Goal: Task Accomplishment & Management: Use online tool/utility

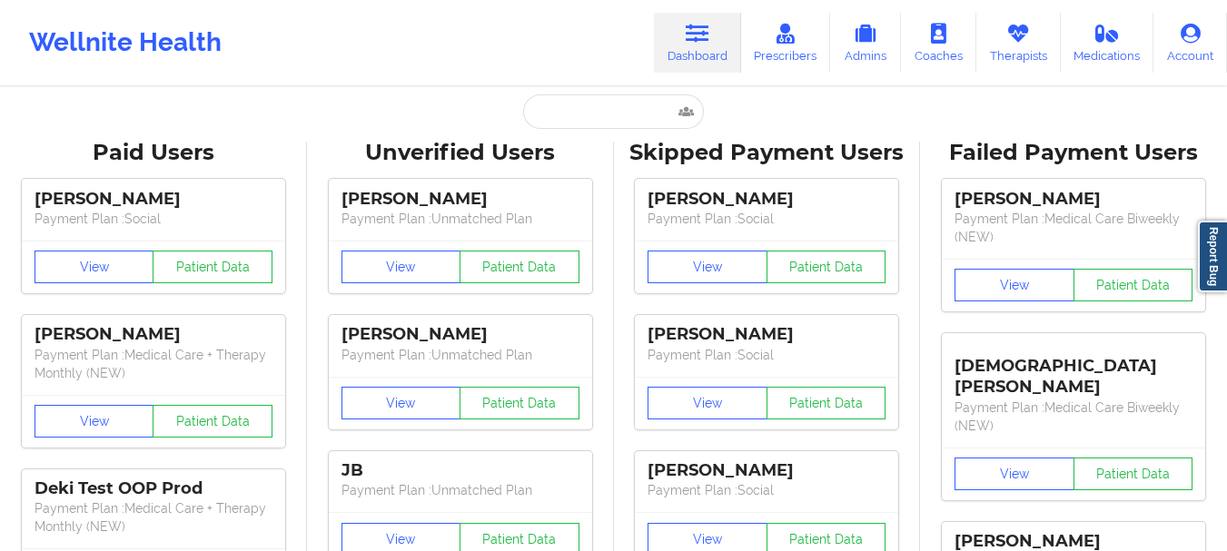
type input "[DEMOGRAPHIC_DATA][PERSON_NAME]"
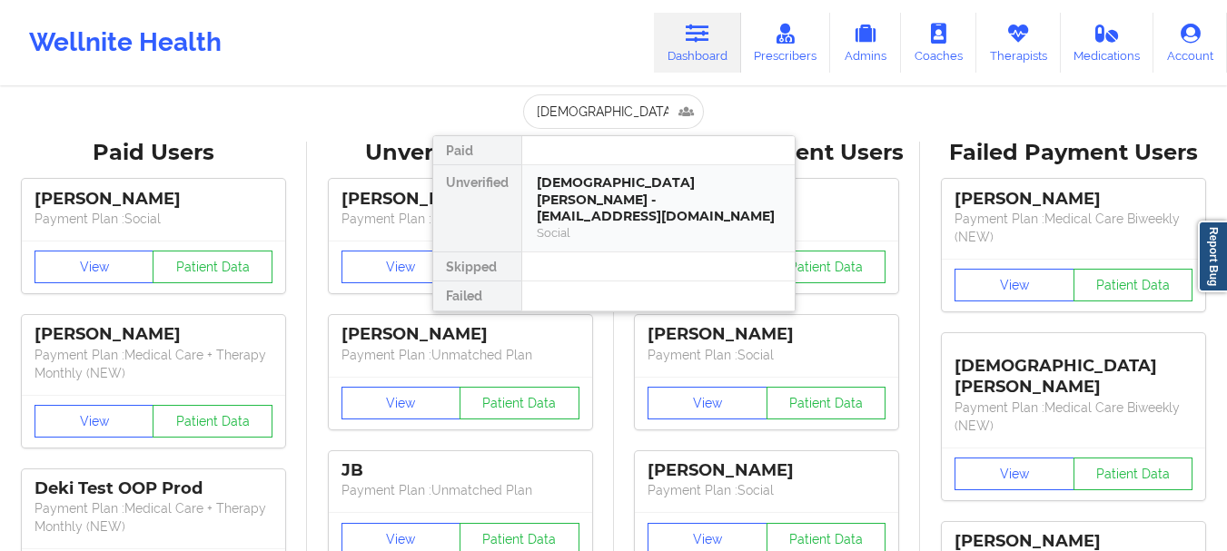
click at [581, 175] on div "Gay Pedraza - glpedraza1020@gmail.com" at bounding box center [658, 199] width 243 height 51
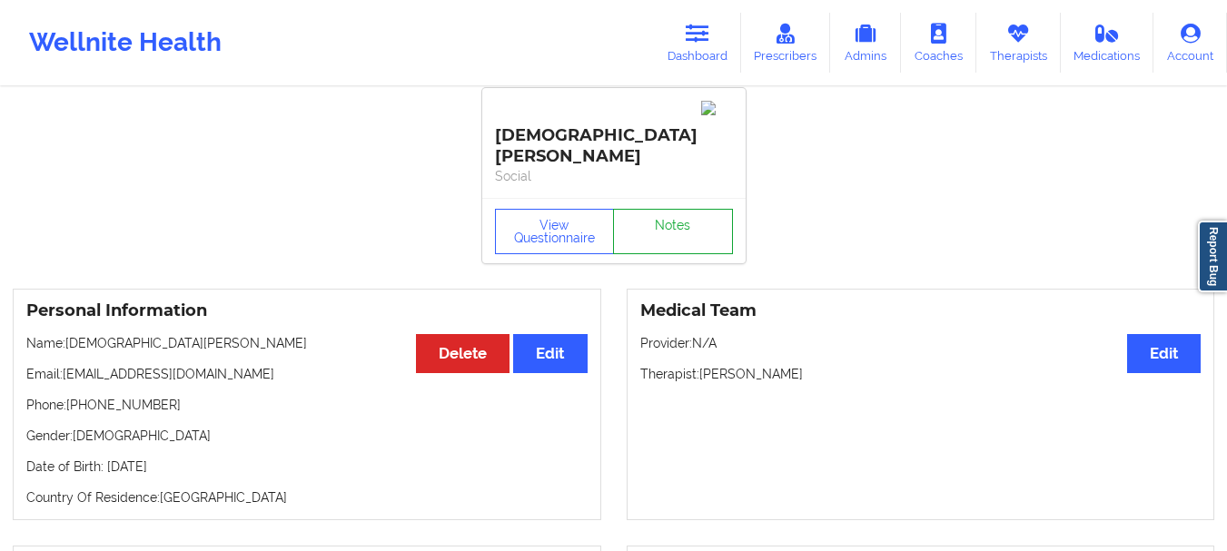
click at [670, 209] on link "Notes" at bounding box center [673, 231] width 120 height 45
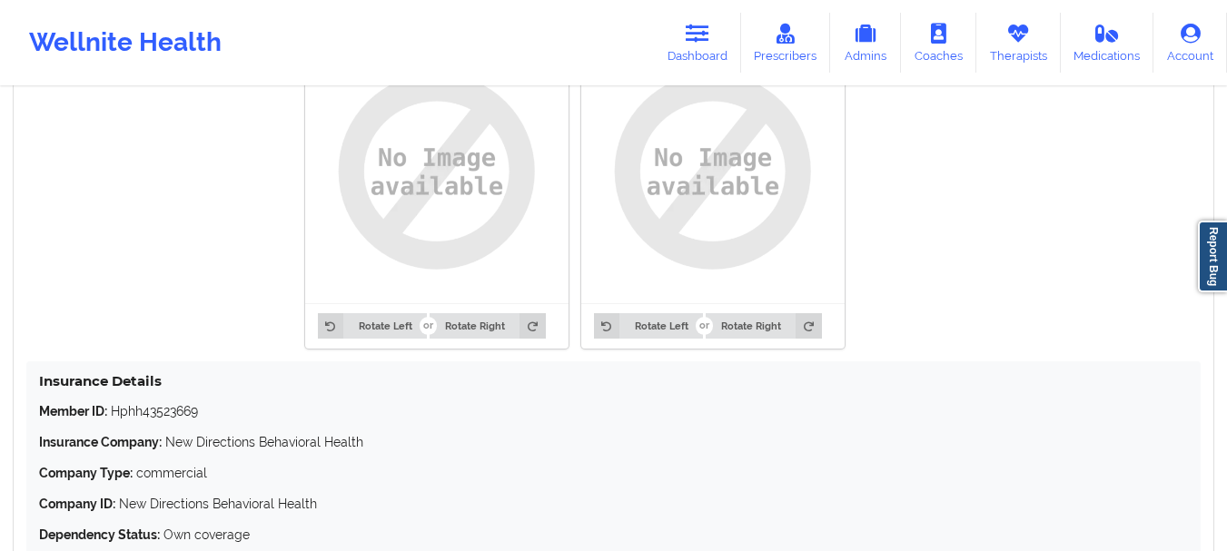
scroll to position [96, 0]
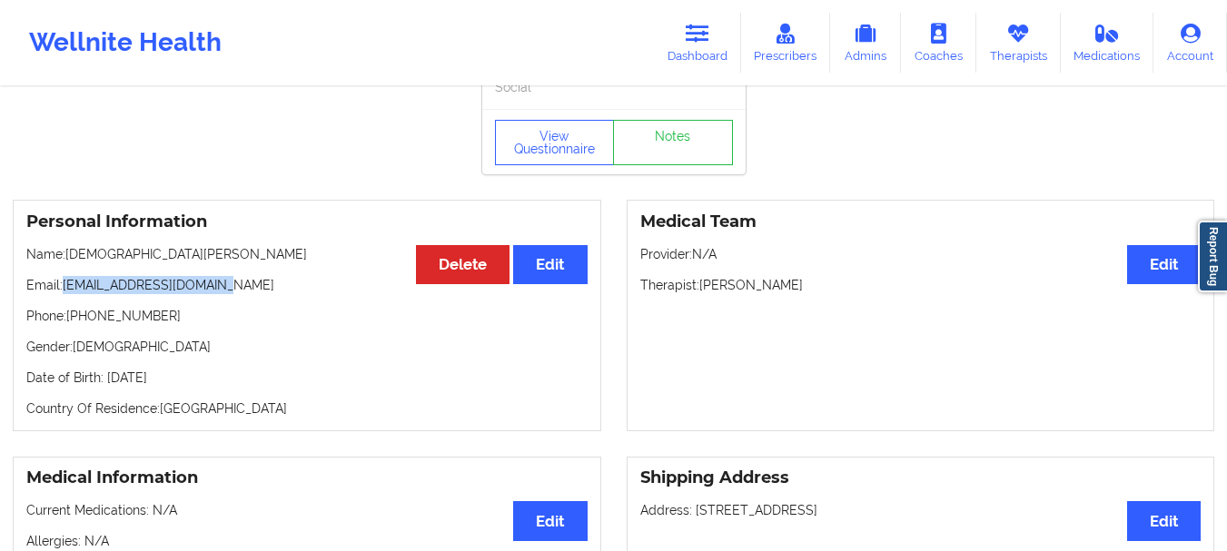
drag, startPoint x: 223, startPoint y: 239, endPoint x: 65, endPoint y: 250, distance: 158.4
click at [65, 276] on p "Email: glpedraza1020@gmail.com" at bounding box center [306, 285] width 561 height 18
copy p "glpedraza1020@gmail.com"
drag, startPoint x: 168, startPoint y: 268, endPoint x: 83, endPoint y: 279, distance: 86.1
click at [83, 307] on p "Phone: +1786-486-8113" at bounding box center [306, 316] width 561 height 18
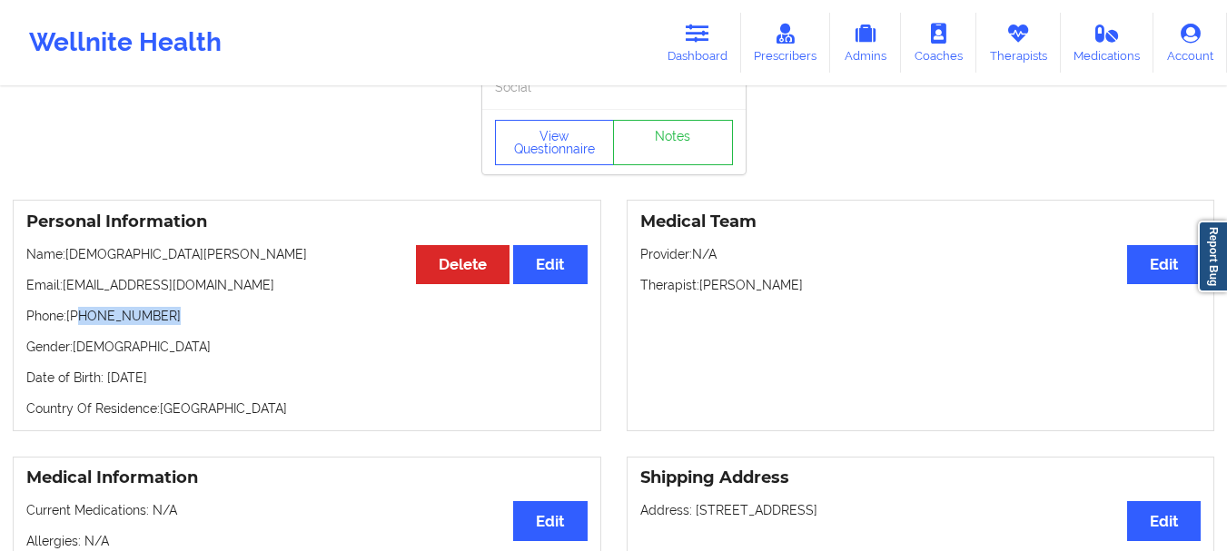
copy p "786-486-8113"
click at [231, 276] on p "Email: glpedraza1020@gmail.com" at bounding box center [306, 285] width 561 height 18
drag, startPoint x: 66, startPoint y: 244, endPoint x: 220, endPoint y: 238, distance: 153.7
click at [220, 276] on p "Email: glpedraza1020@gmail.com" at bounding box center [306, 285] width 561 height 18
copy p "glpedraza1020@gmail.com"
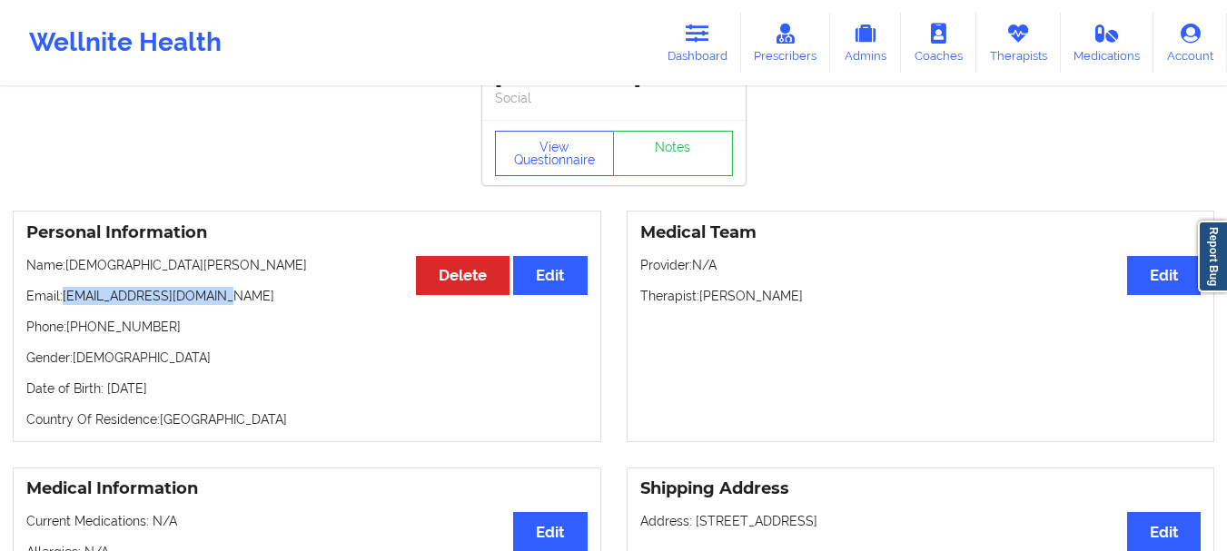
scroll to position [125, 0]
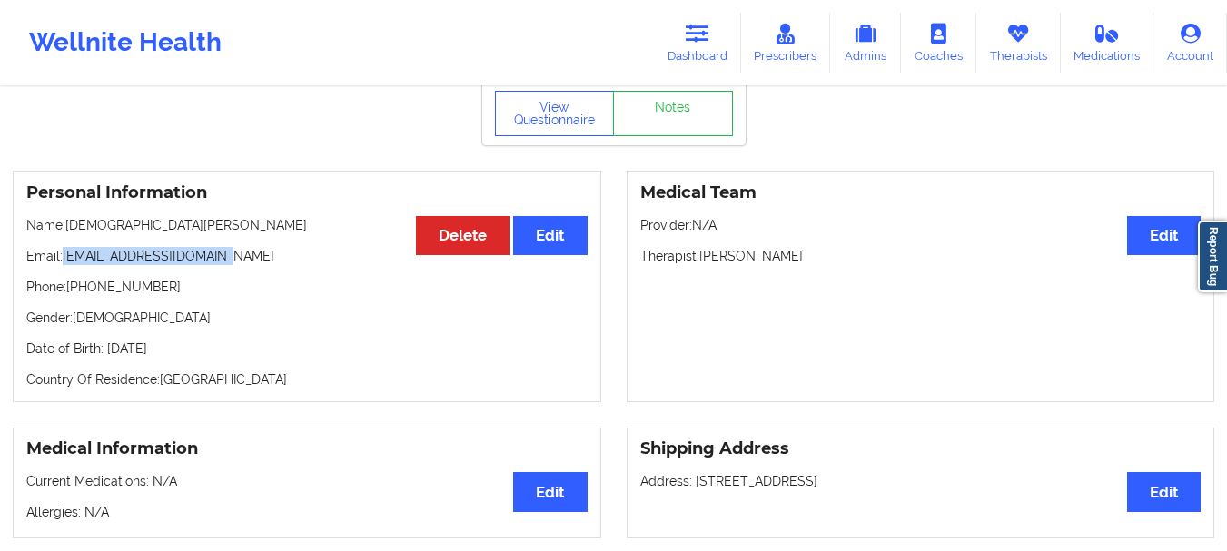
copy p "glpedraza1020@gmail.com"
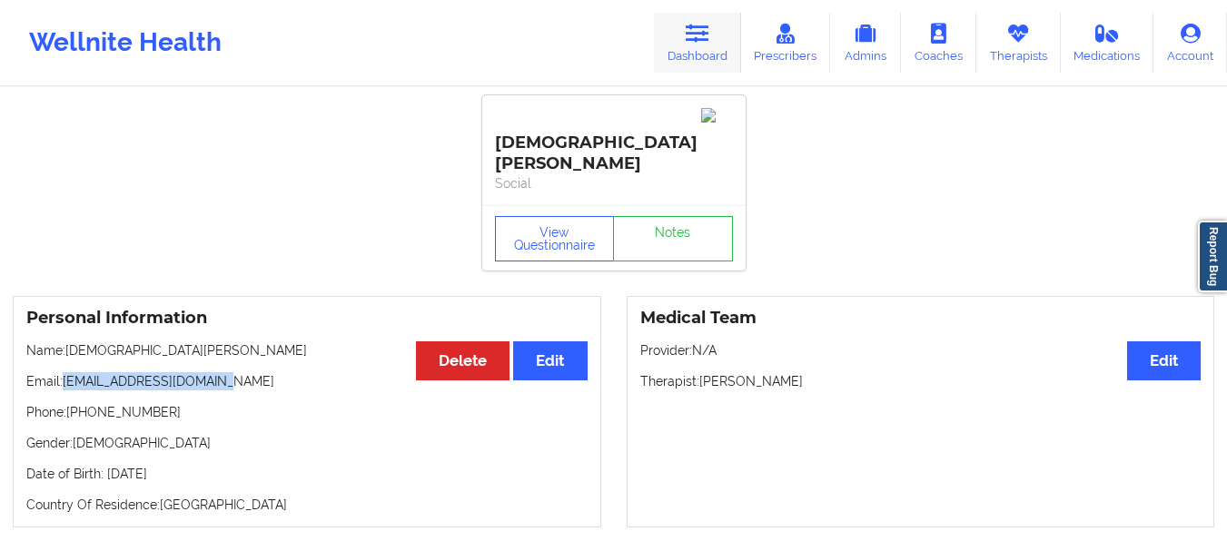
click at [720, 45] on link "Dashboard" at bounding box center [697, 43] width 87 height 60
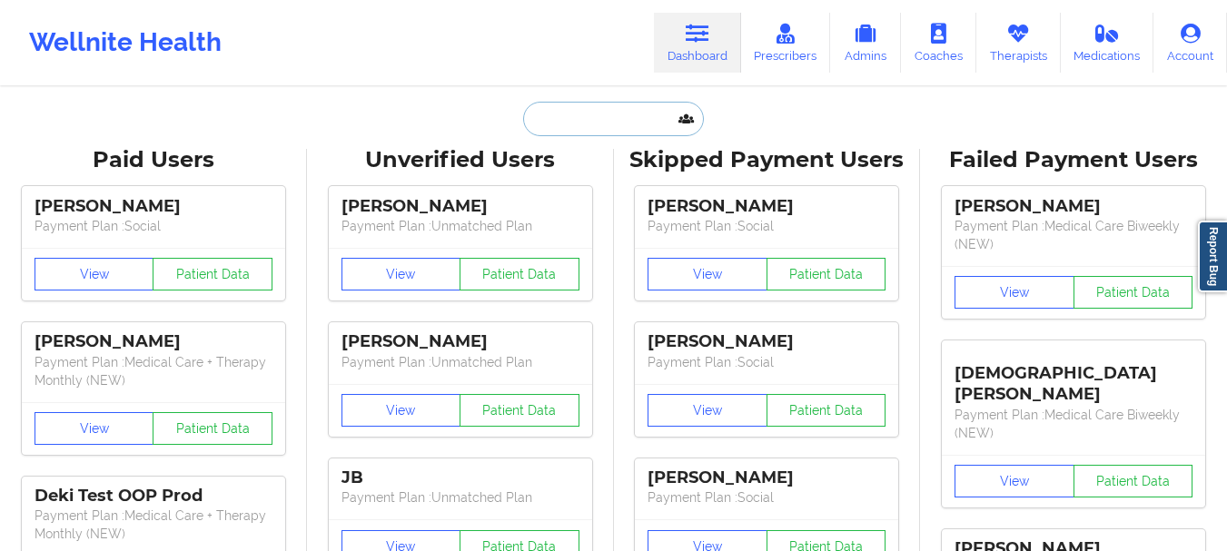
click at [544, 124] on input "text" at bounding box center [613, 119] width 180 height 35
type input "a"
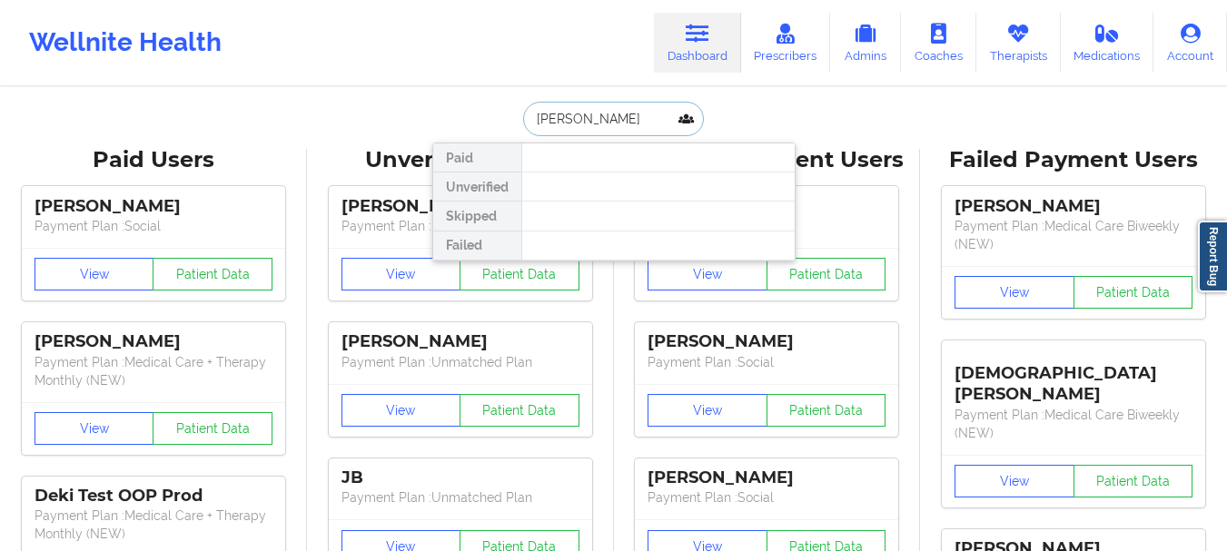
type input "Carmen veras"
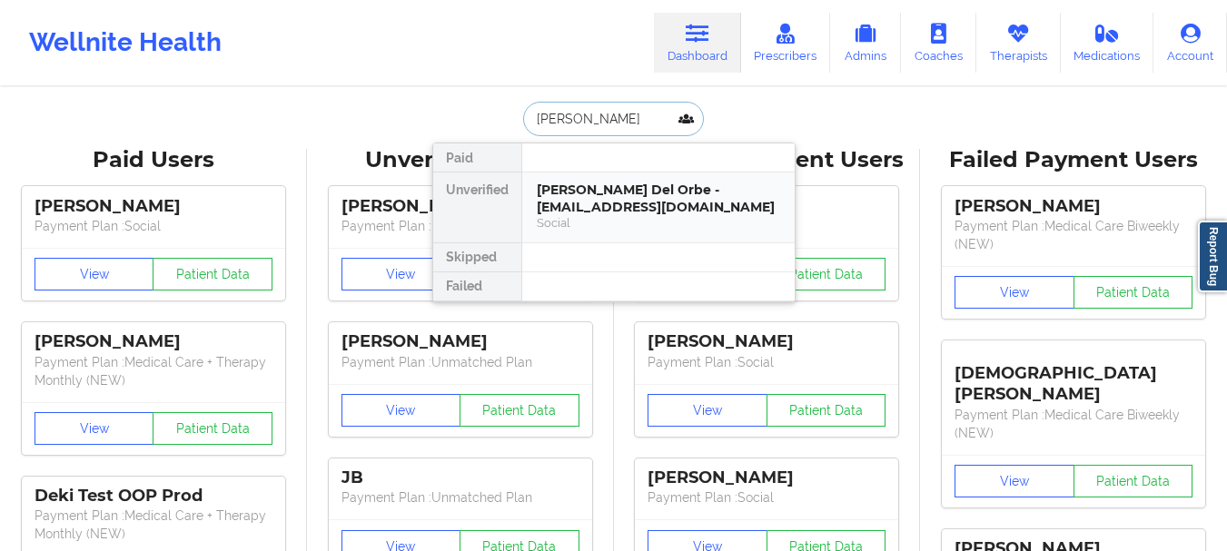
click at [618, 201] on div "Carmen Veras Del Orbe - mcearat@gmail.com" at bounding box center [658, 199] width 243 height 34
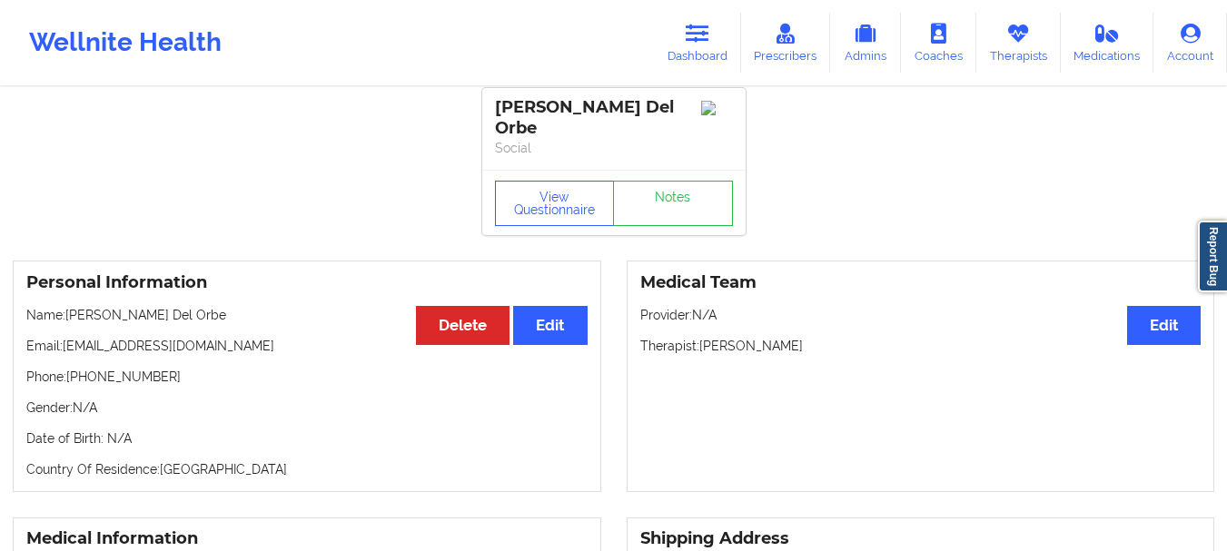
scroll to position [4, 0]
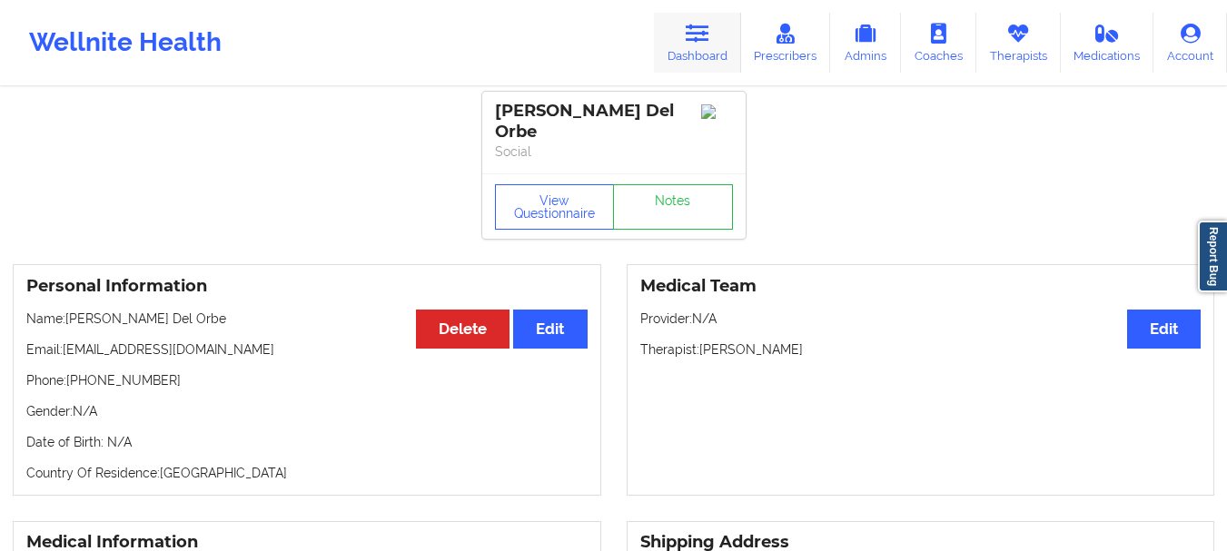
click at [690, 47] on link "Dashboard" at bounding box center [697, 43] width 87 height 60
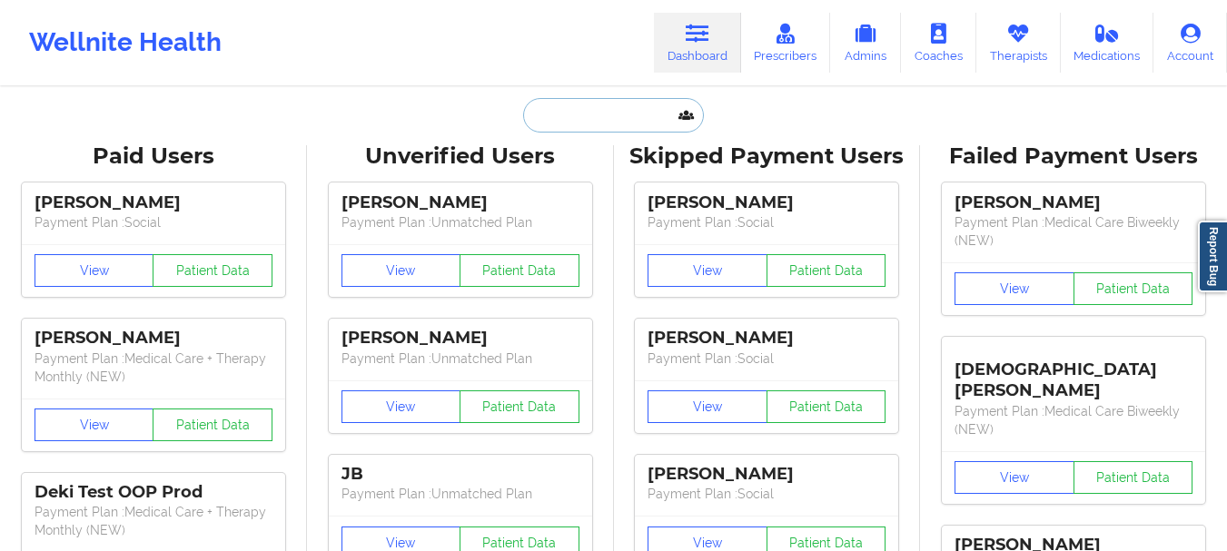
click at [596, 115] on input "text" at bounding box center [613, 115] width 180 height 35
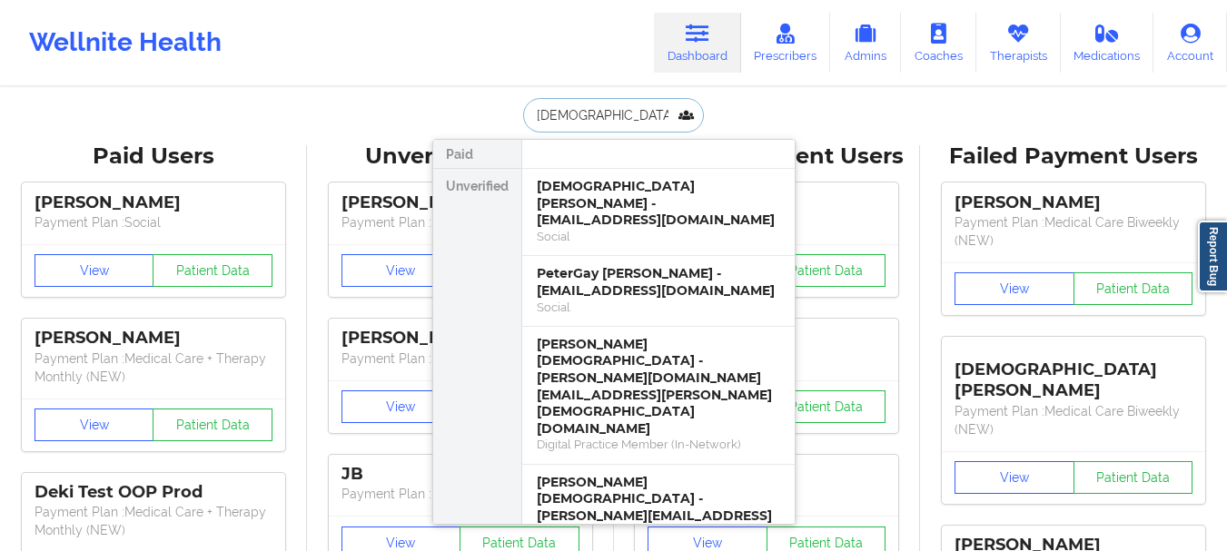
type input "Gay Ped"
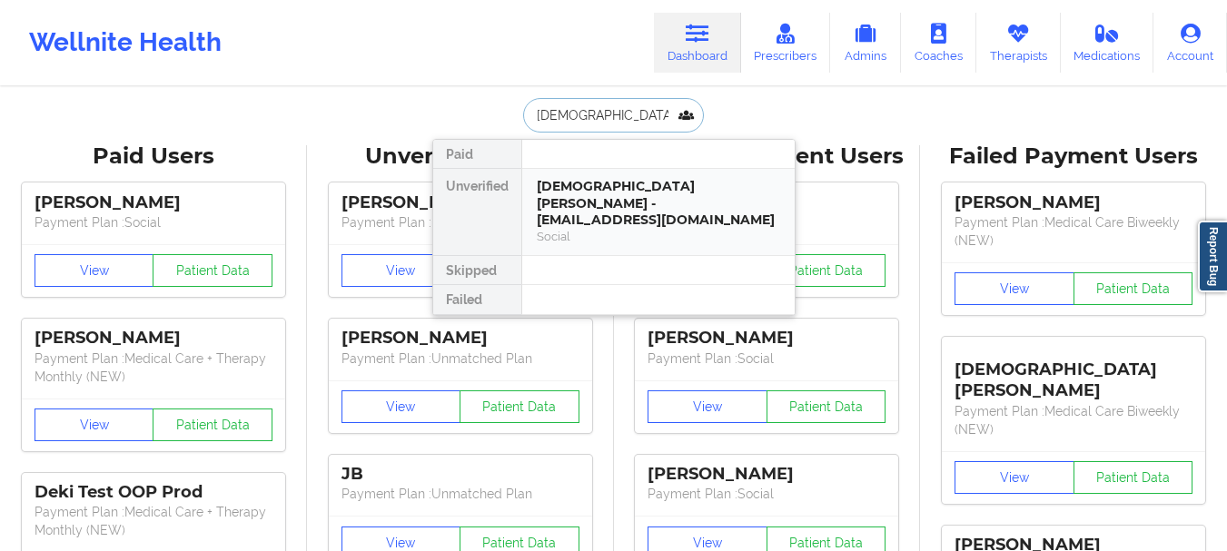
click at [562, 207] on div "Gay Pedraza - glpedraza1020@gmail.com" at bounding box center [658, 203] width 243 height 51
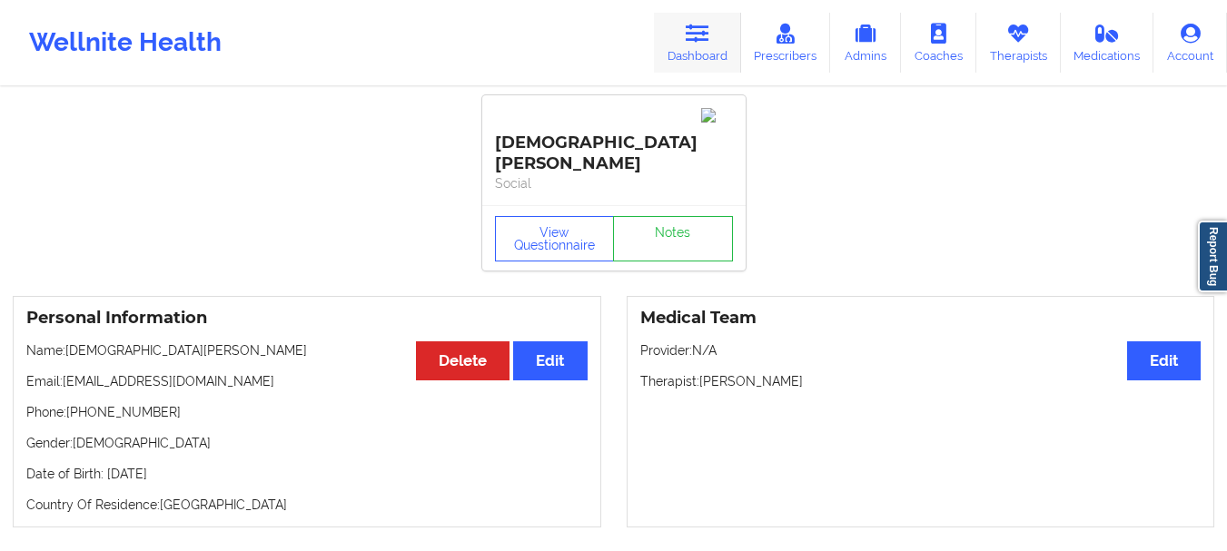
click at [705, 60] on link "Dashboard" at bounding box center [697, 43] width 87 height 60
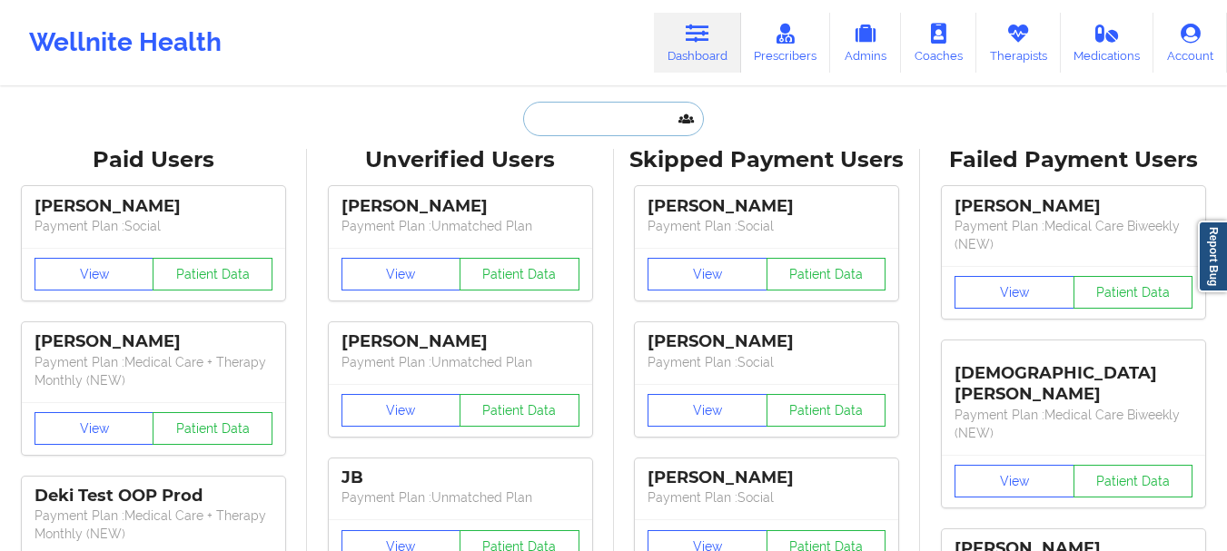
click at [592, 129] on input "text" at bounding box center [613, 119] width 180 height 35
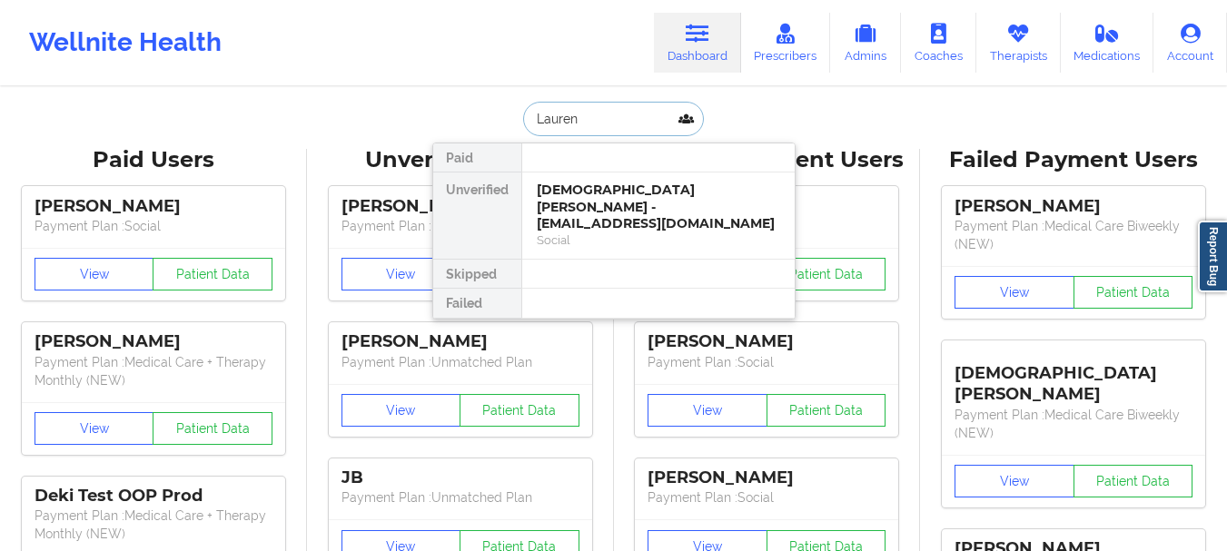
type input "Lauren B"
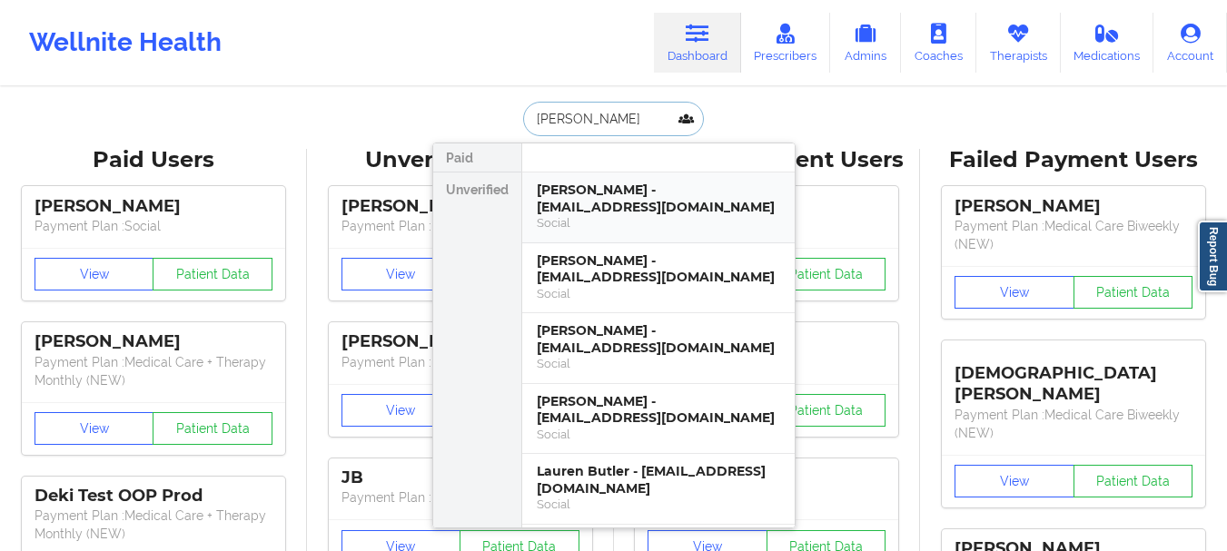
click at [610, 223] on div "Social" at bounding box center [658, 222] width 243 height 15
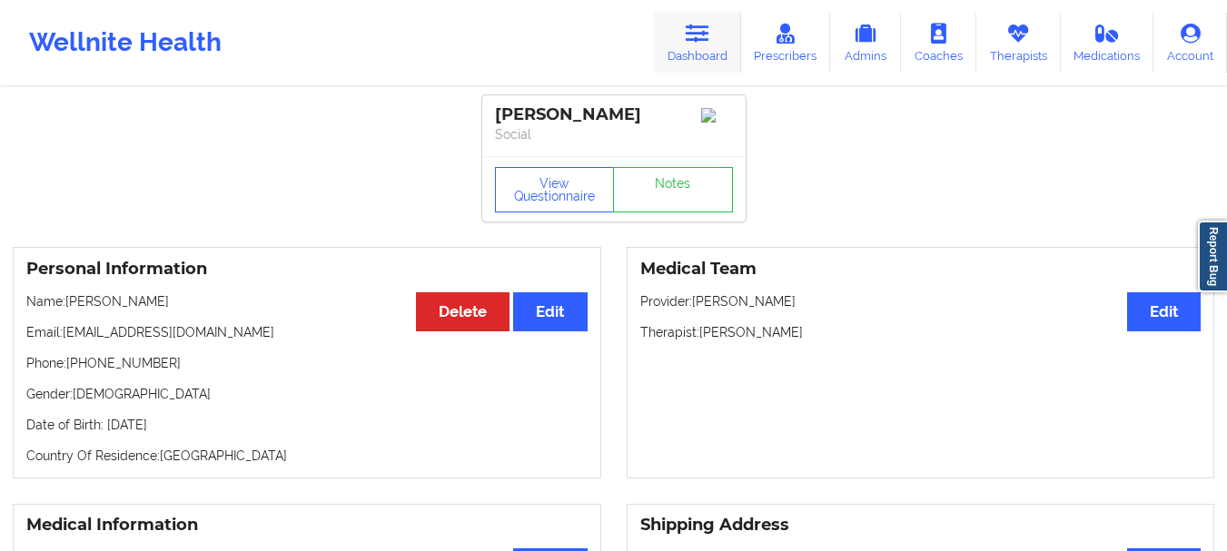
click at [694, 40] on icon at bounding box center [698, 34] width 24 height 20
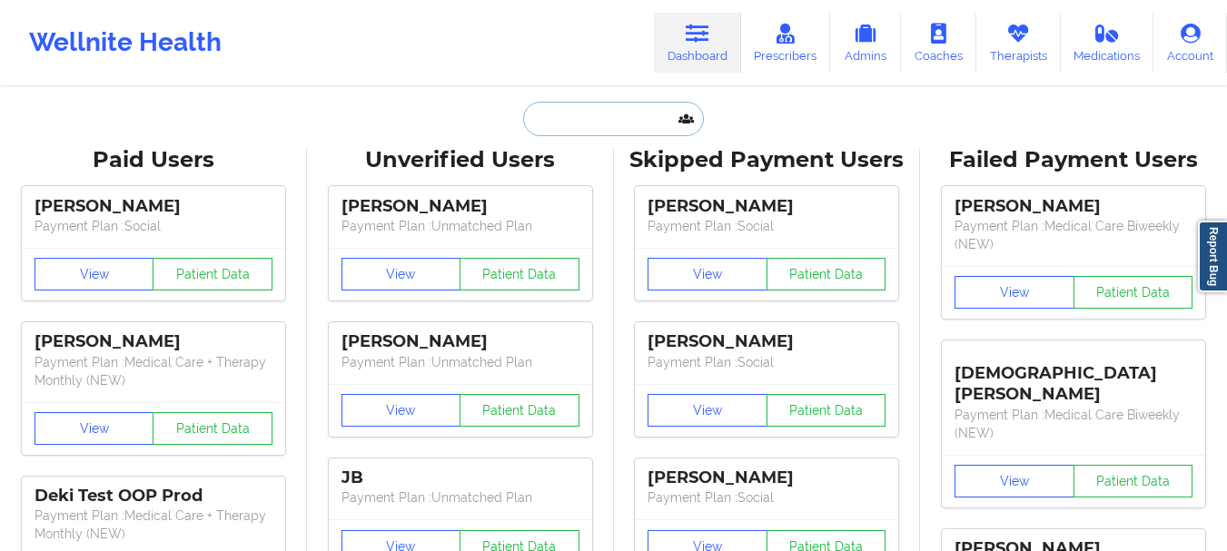
click at [606, 128] on input "text" at bounding box center [613, 119] width 180 height 35
click at [551, 119] on input "text" at bounding box center [613, 119] width 180 height 35
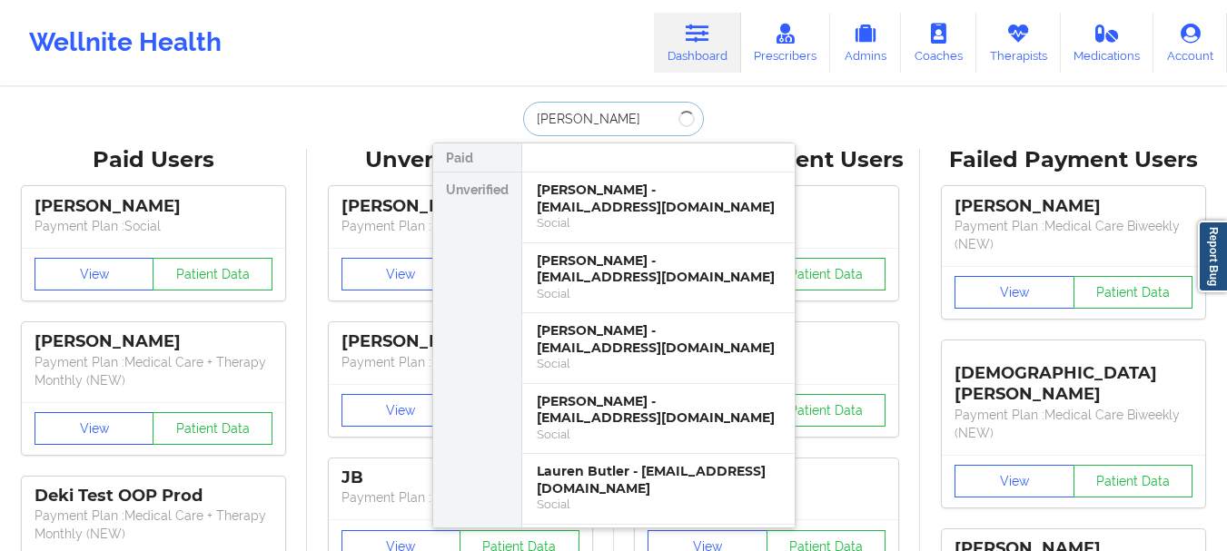
type input "Elin Kablama"
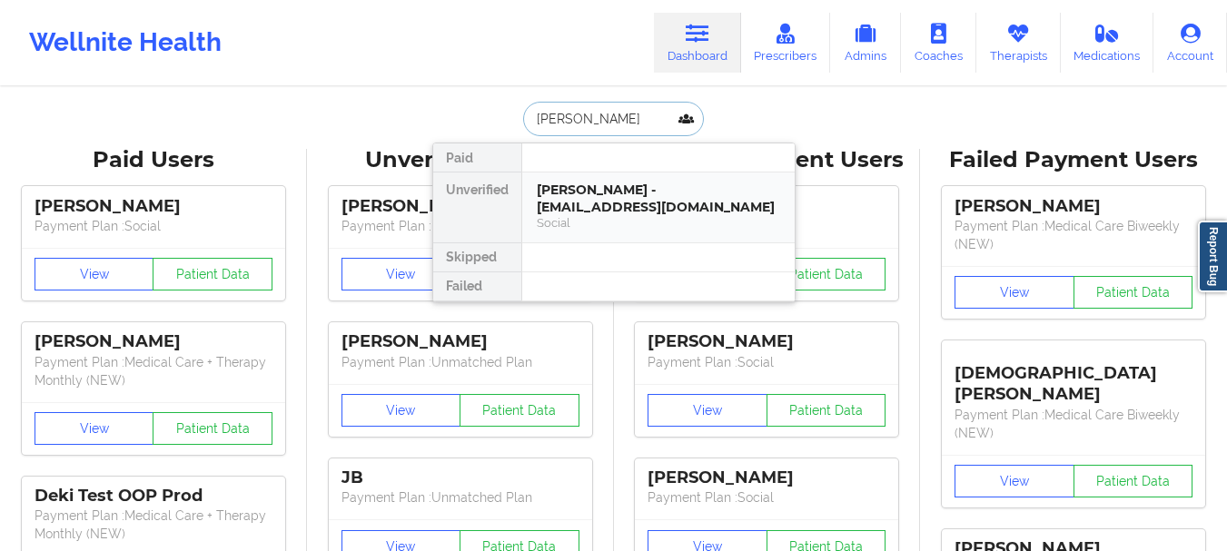
click at [558, 209] on div "Elin Kablama - elinkablama@gmail.com" at bounding box center [658, 199] width 243 height 34
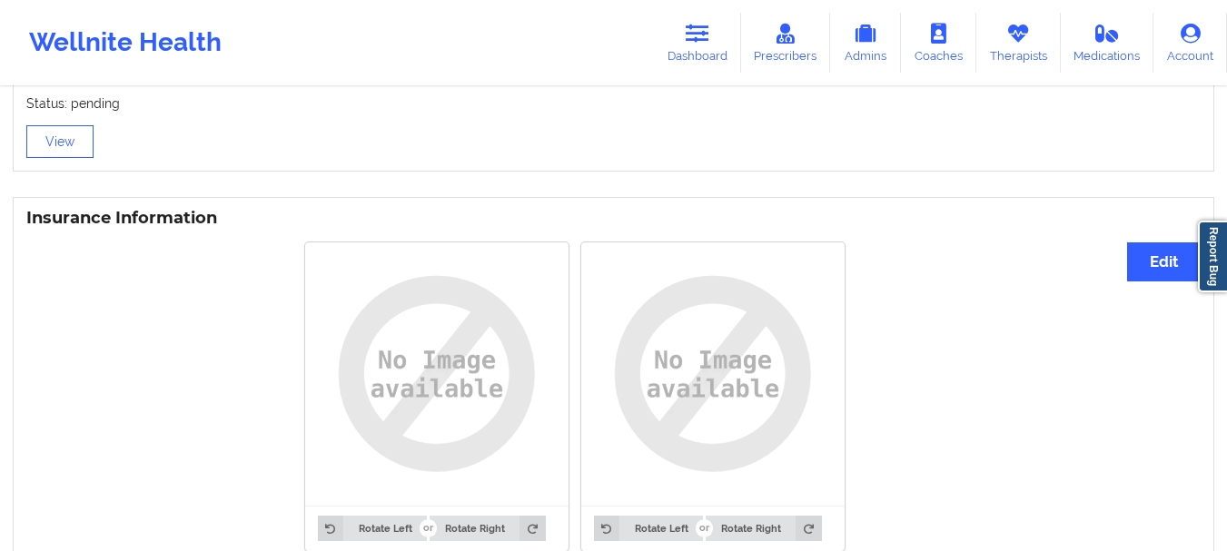
scroll to position [1247, 0]
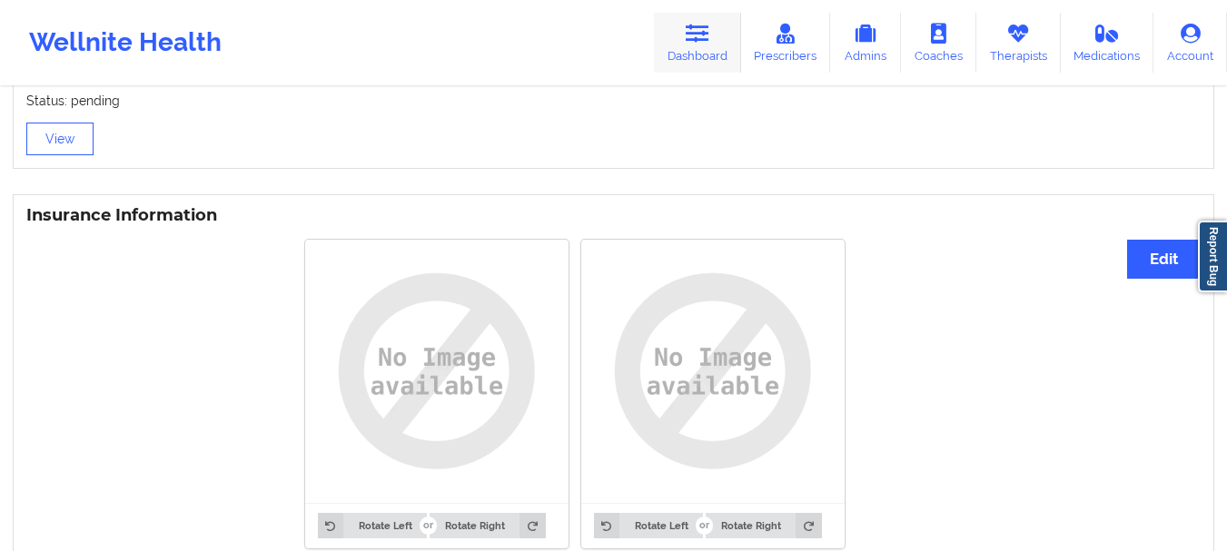
click at [698, 24] on icon at bounding box center [698, 34] width 24 height 20
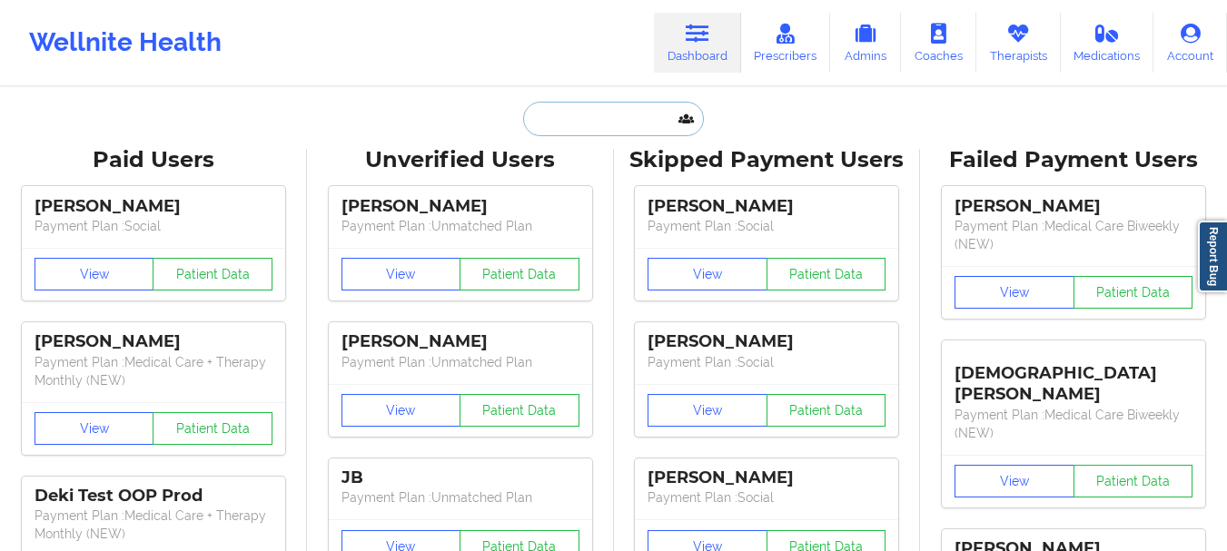
click at [612, 117] on input "text" at bounding box center [613, 119] width 180 height 35
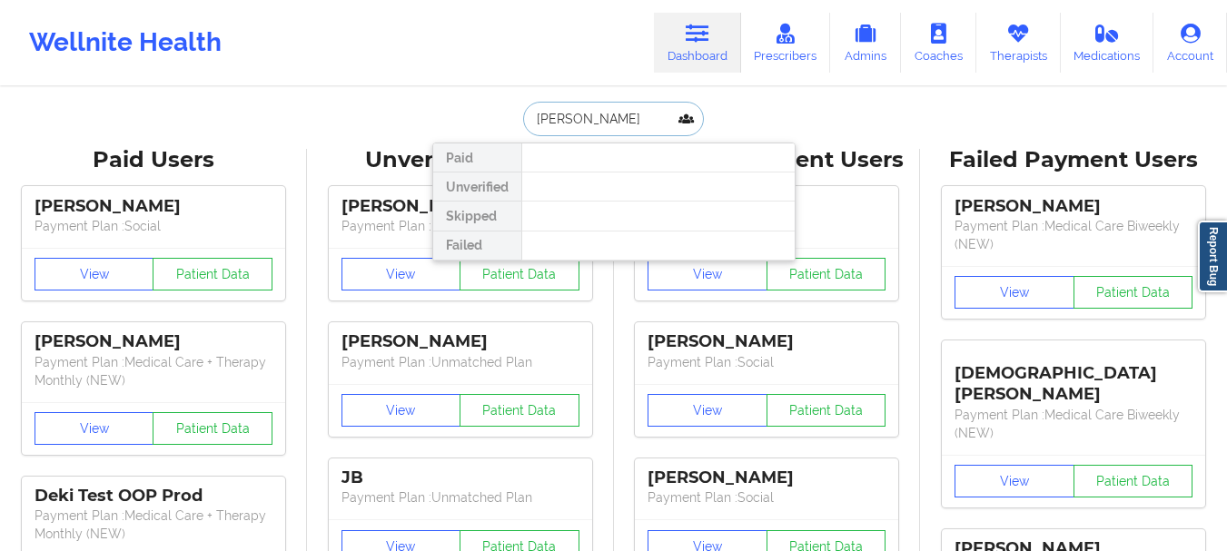
type input "David Lin"
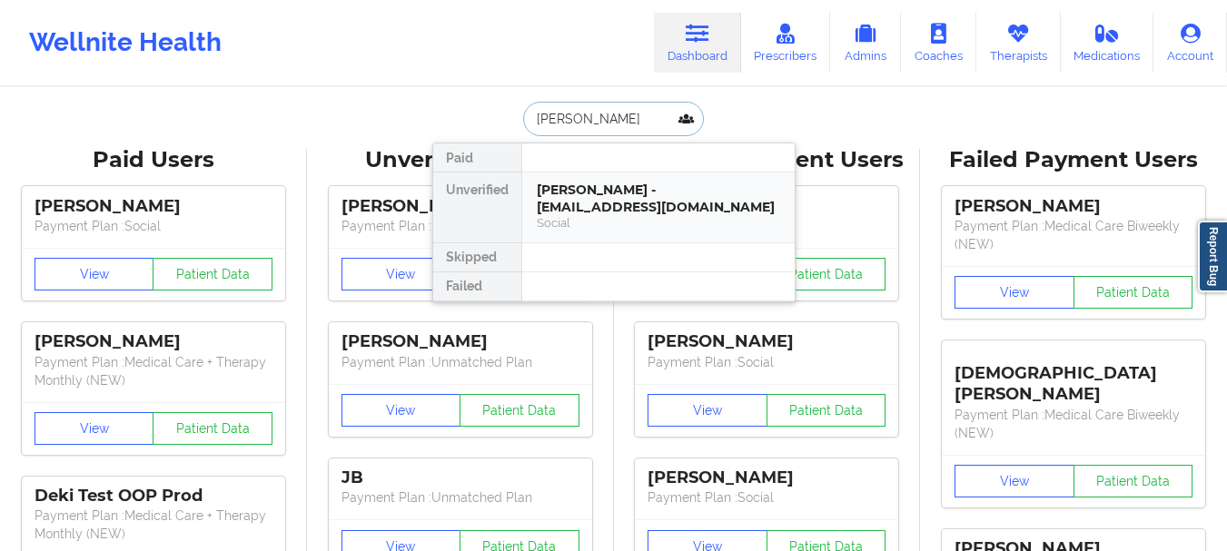
click at [599, 191] on div "David Lin - davidlin1314520@gmail.com" at bounding box center [658, 199] width 243 height 34
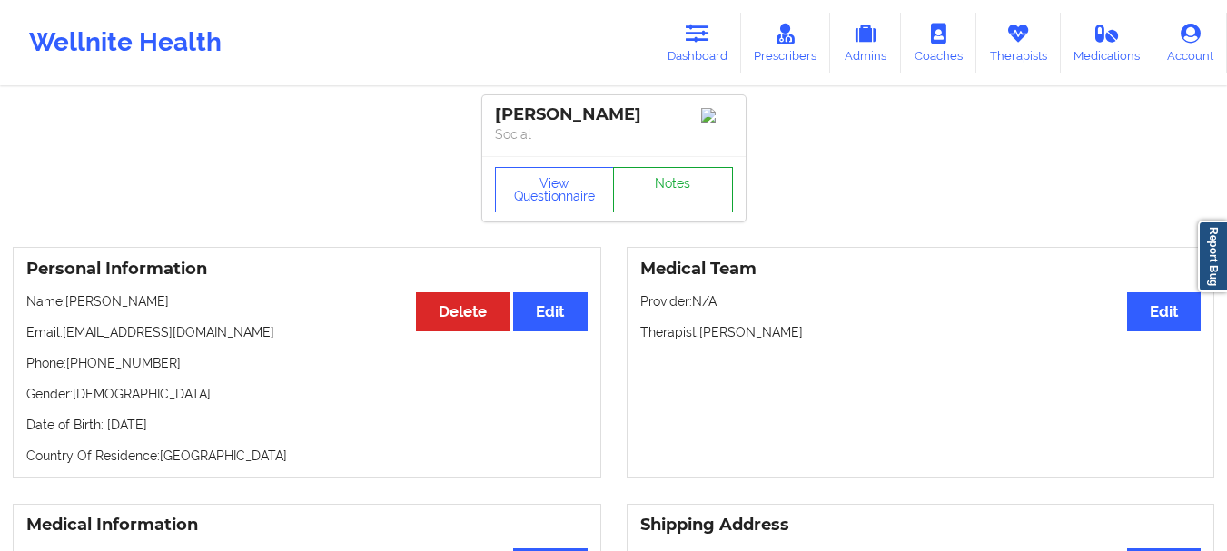
click at [682, 189] on link "Notes" at bounding box center [673, 189] width 120 height 45
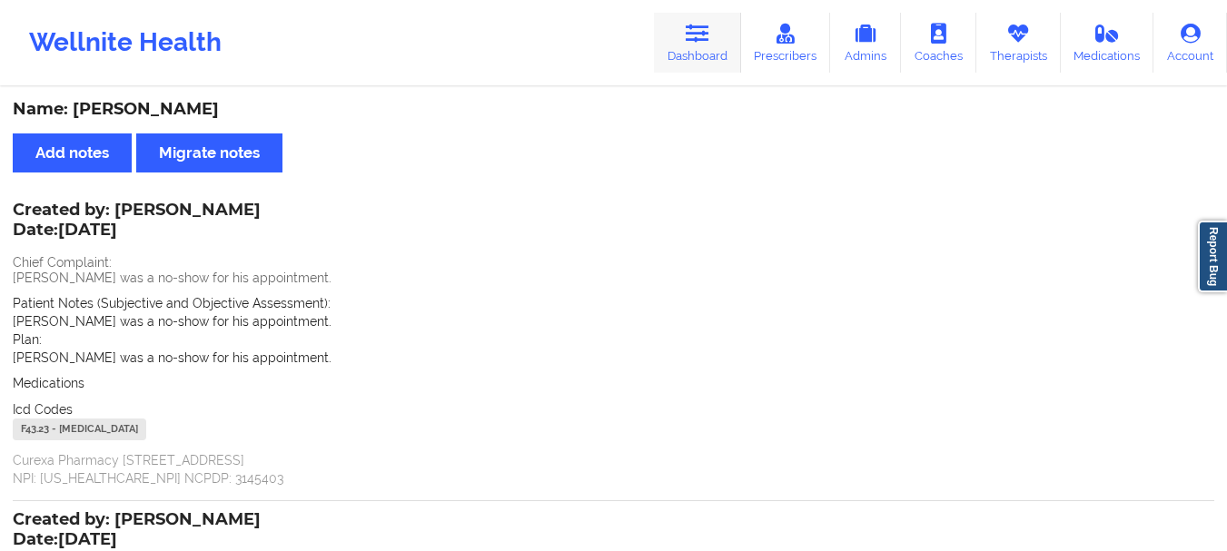
click at [710, 42] on icon at bounding box center [698, 34] width 24 height 20
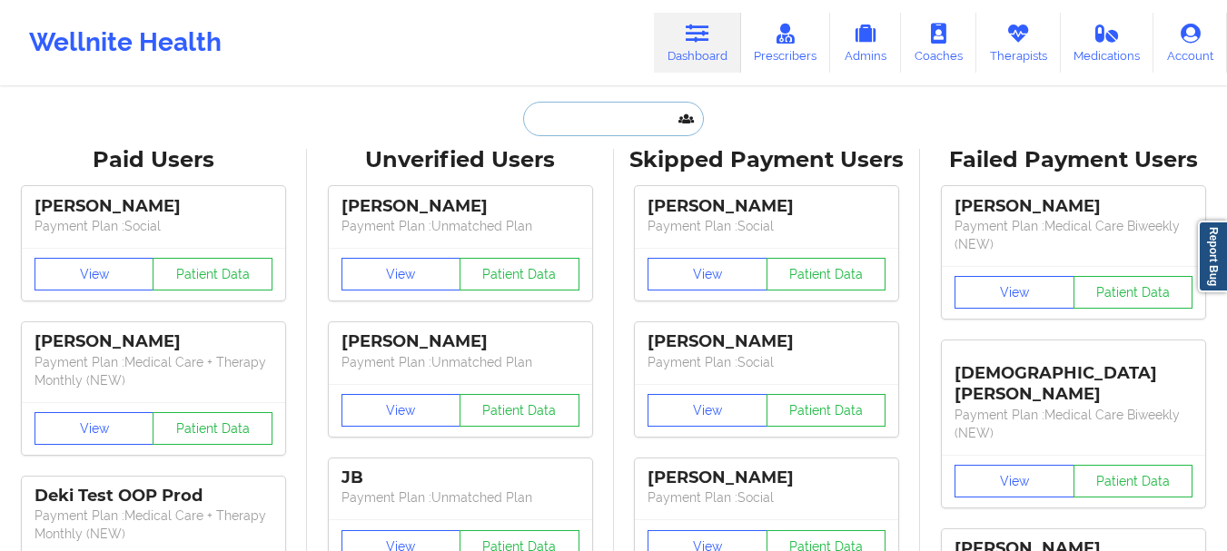
click at [576, 128] on input "text" at bounding box center [613, 119] width 180 height 35
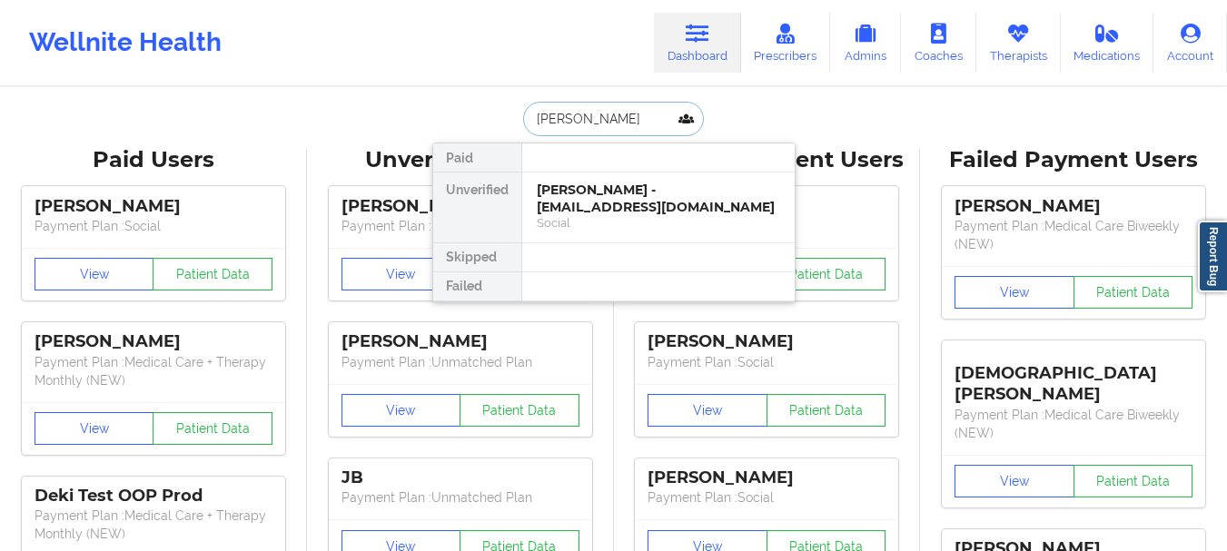
type input "David Lin"
click at [595, 190] on div "David Lin - davidlin1314520@gmail.com" at bounding box center [658, 199] width 243 height 34
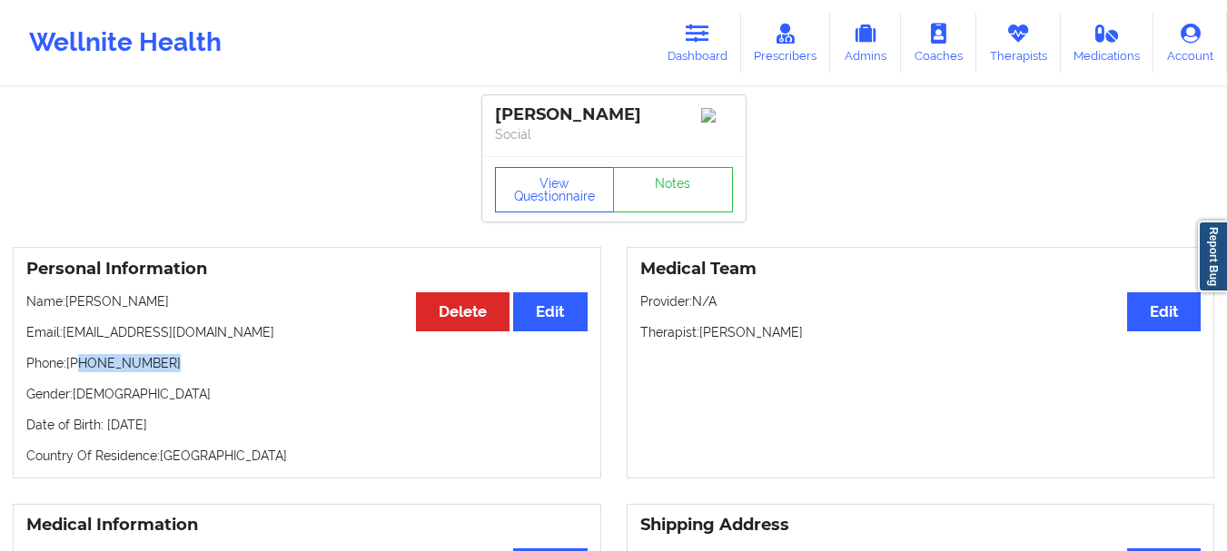
drag, startPoint x: 162, startPoint y: 372, endPoint x: 80, endPoint y: 372, distance: 81.8
click at [80, 372] on p "Phone: +1904-729-7710" at bounding box center [306, 363] width 561 height 18
copy p "904-729-7710"
click at [695, 72] on link "Dashboard" at bounding box center [697, 43] width 87 height 60
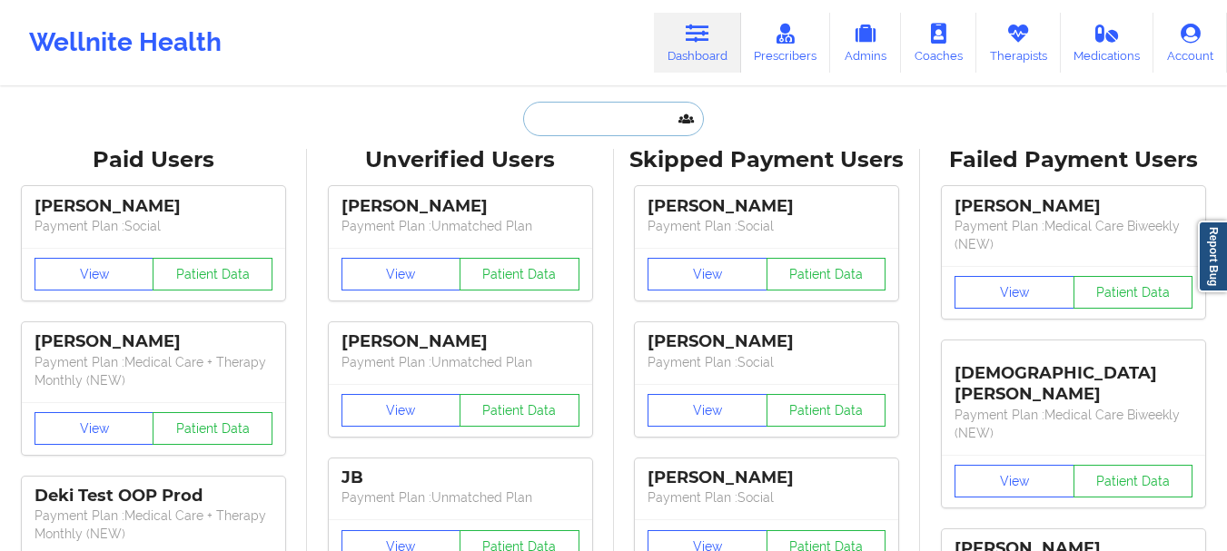
click at [598, 114] on input "text" at bounding box center [613, 119] width 180 height 35
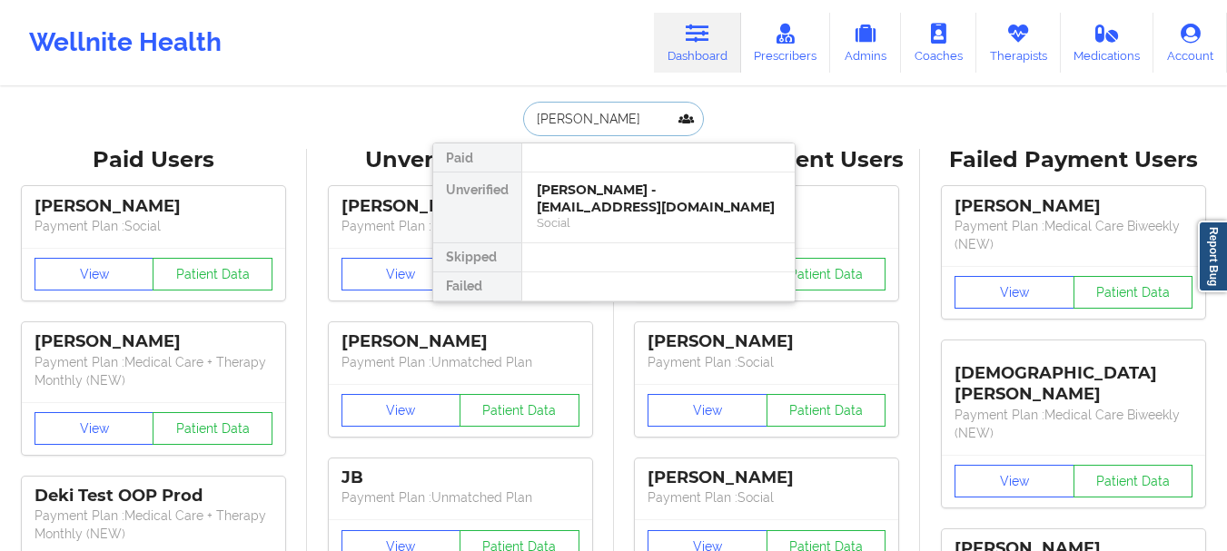
type input "david lin"
click at [584, 203] on div "David Lin - davidlin1314520@gmail.com" at bounding box center [658, 199] width 243 height 34
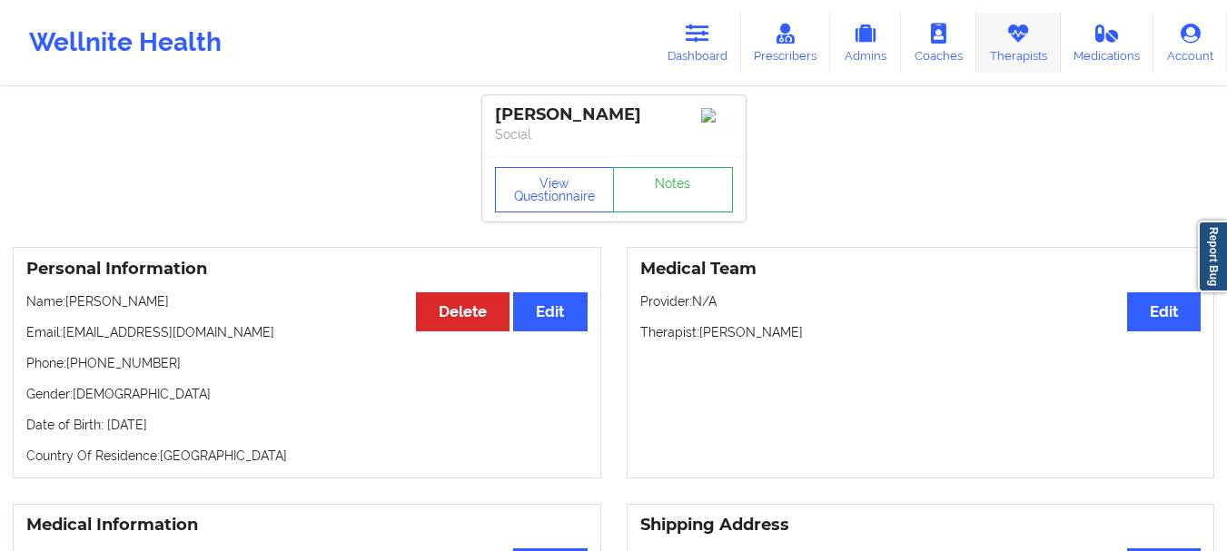
click at [1036, 55] on link "Therapists" at bounding box center [1019, 43] width 84 height 60
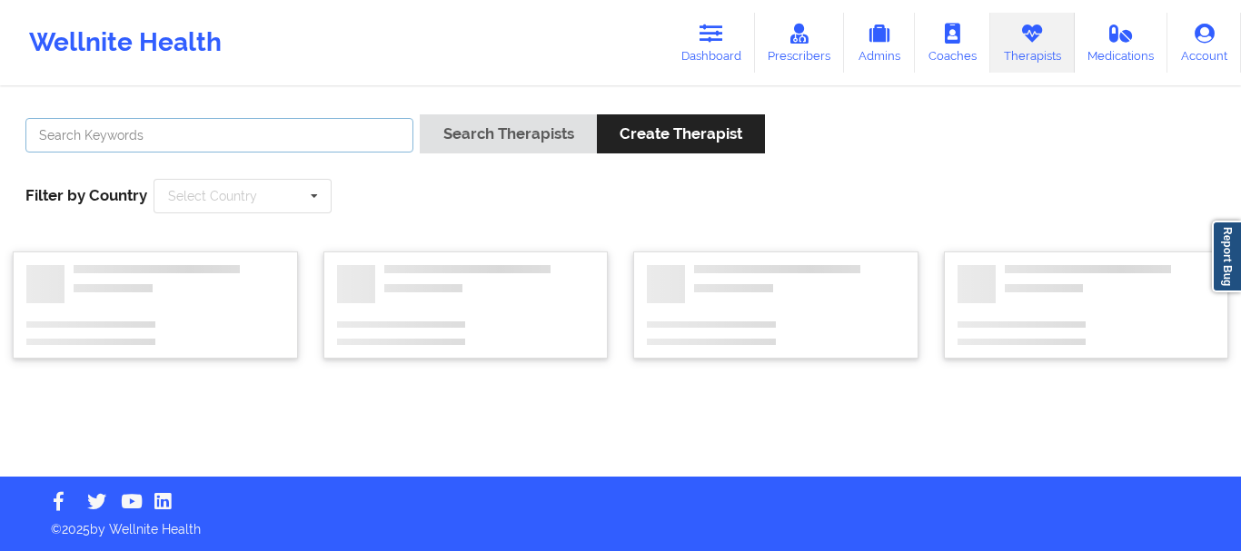
click at [146, 142] on input "text" at bounding box center [219, 135] width 388 height 35
type input "browning"
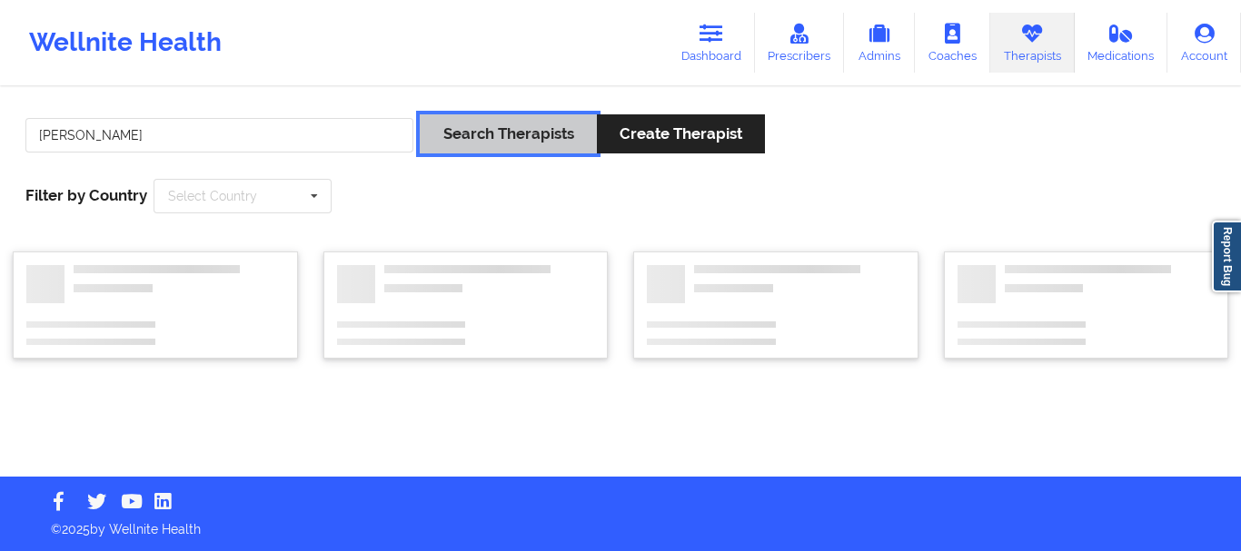
click at [506, 134] on button "Search Therapists" at bounding box center [508, 133] width 176 height 39
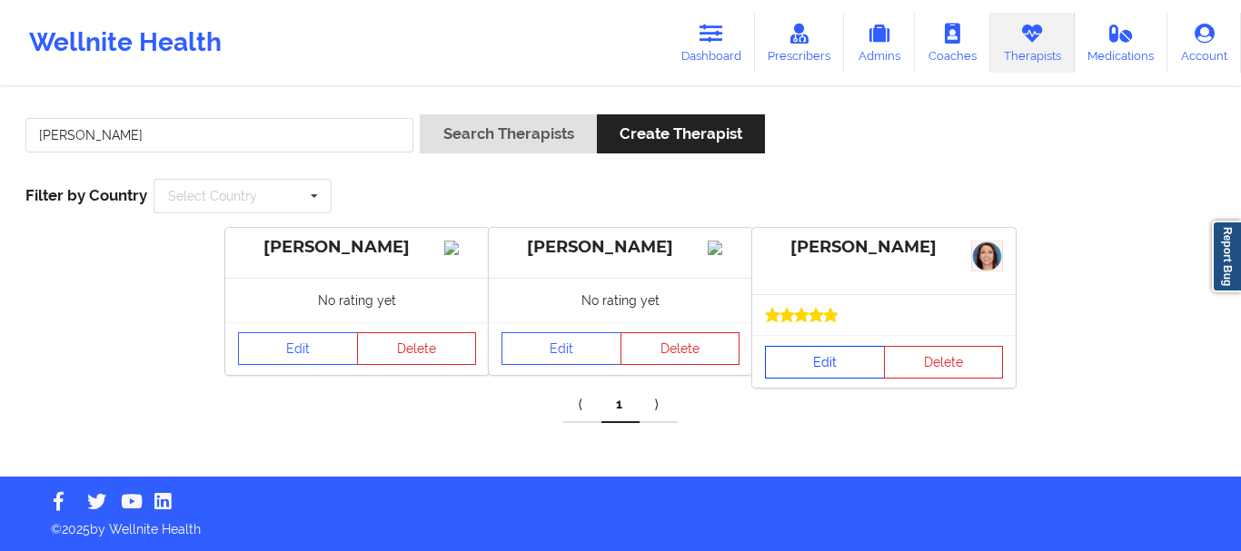
click at [801, 362] on link "Edit" at bounding box center [825, 362] width 120 height 33
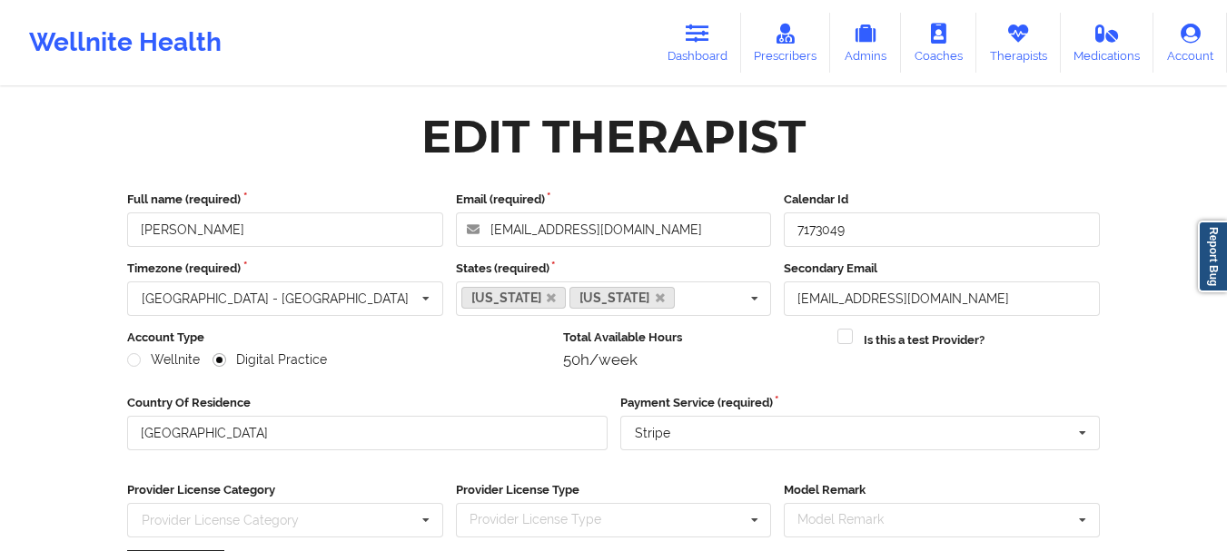
scroll to position [263, 0]
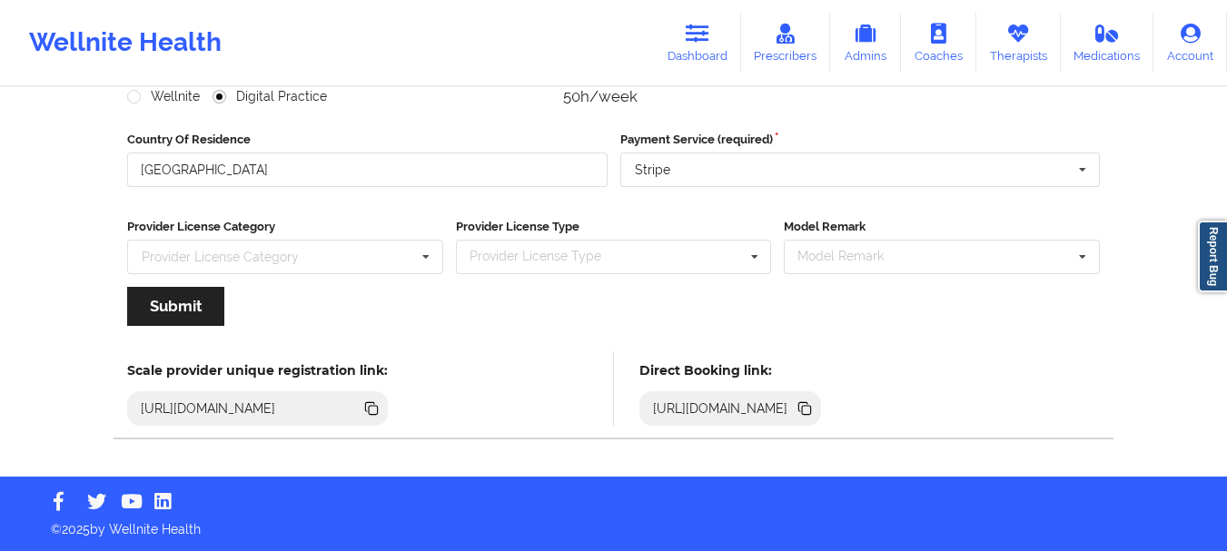
click at [811, 410] on icon at bounding box center [806, 410] width 9 height 9
click at [1017, 54] on link "Therapists" at bounding box center [1019, 43] width 84 height 60
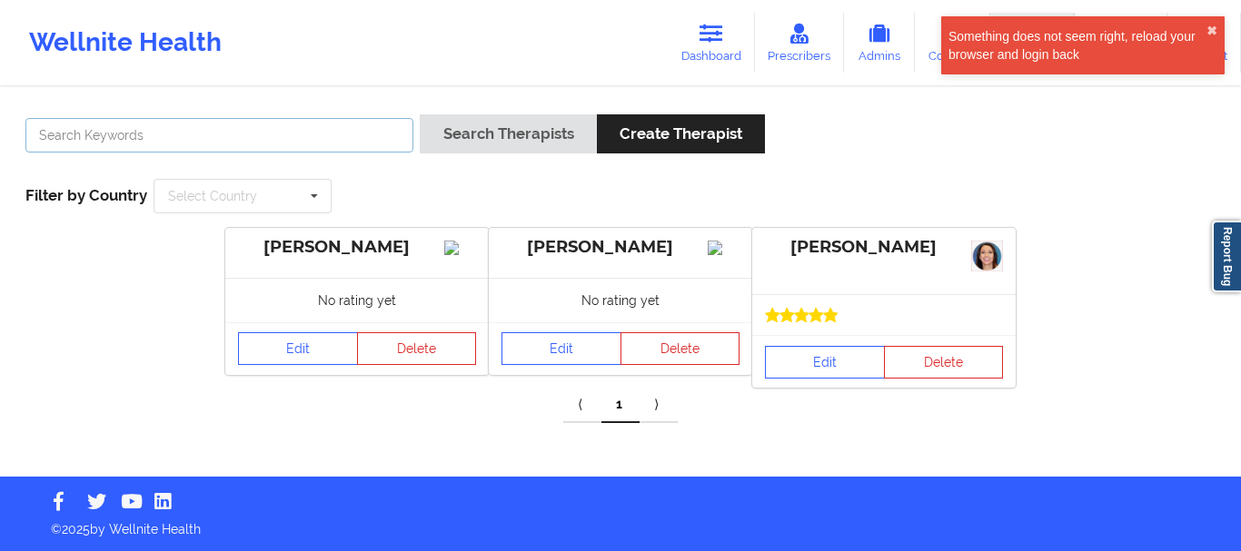
click at [214, 126] on input "text" at bounding box center [219, 135] width 388 height 35
type input "a"
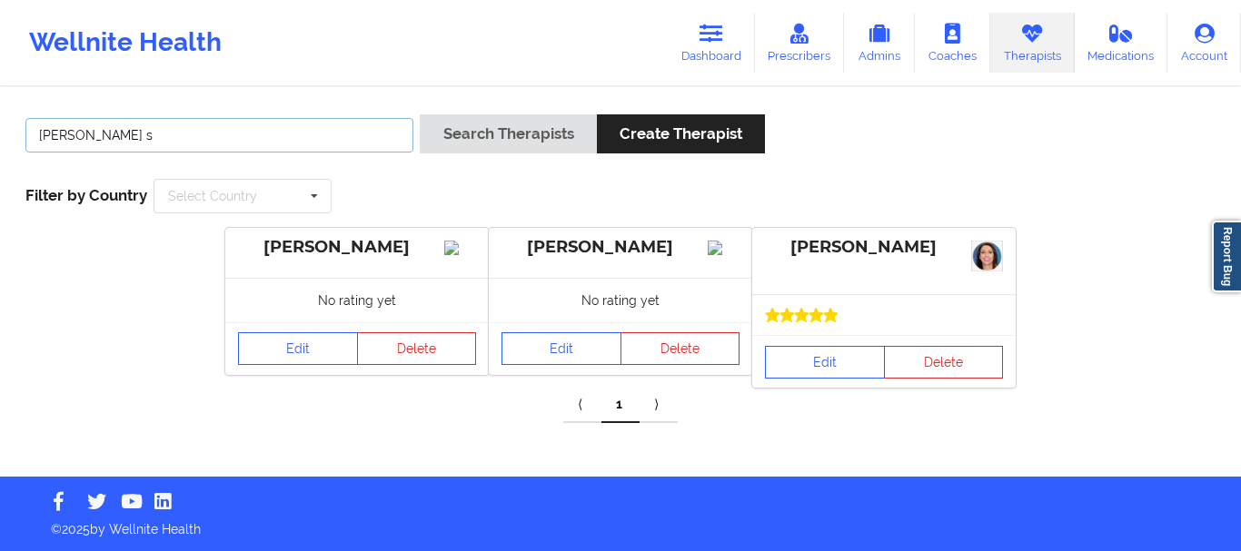
type input "[PERSON_NAME]"
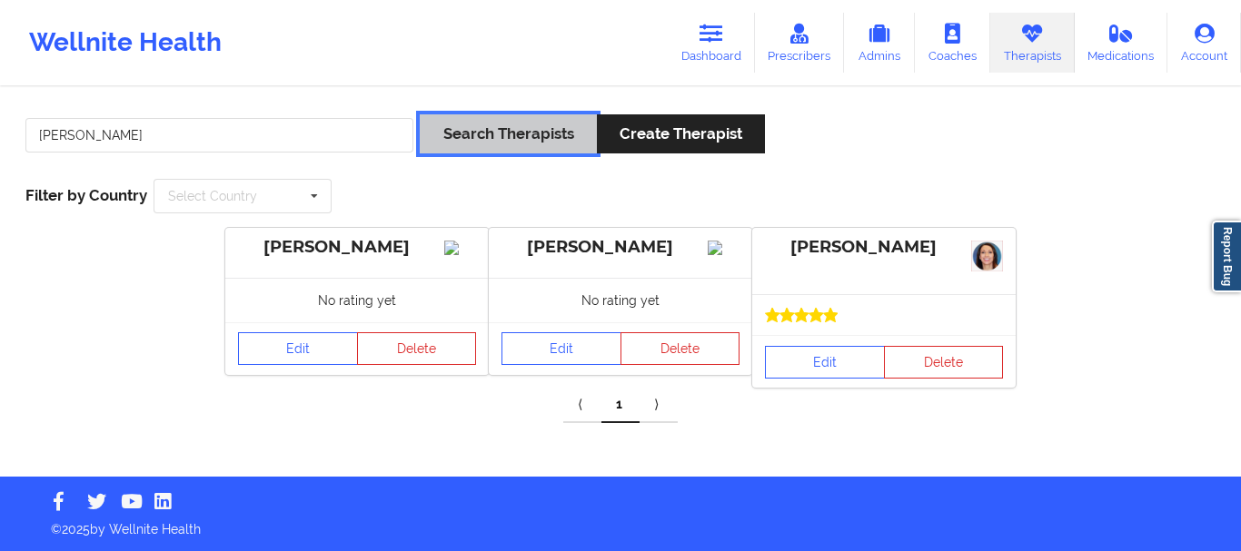
click at [496, 150] on button "Search Therapists" at bounding box center [508, 133] width 176 height 39
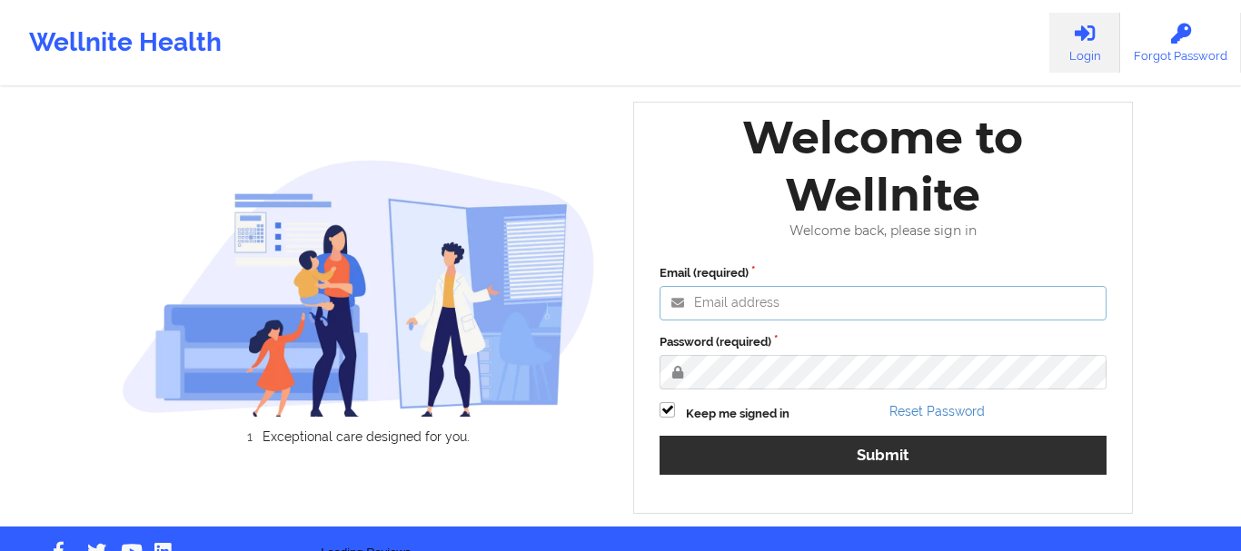
type input "[EMAIL_ADDRESS][DOMAIN_NAME]"
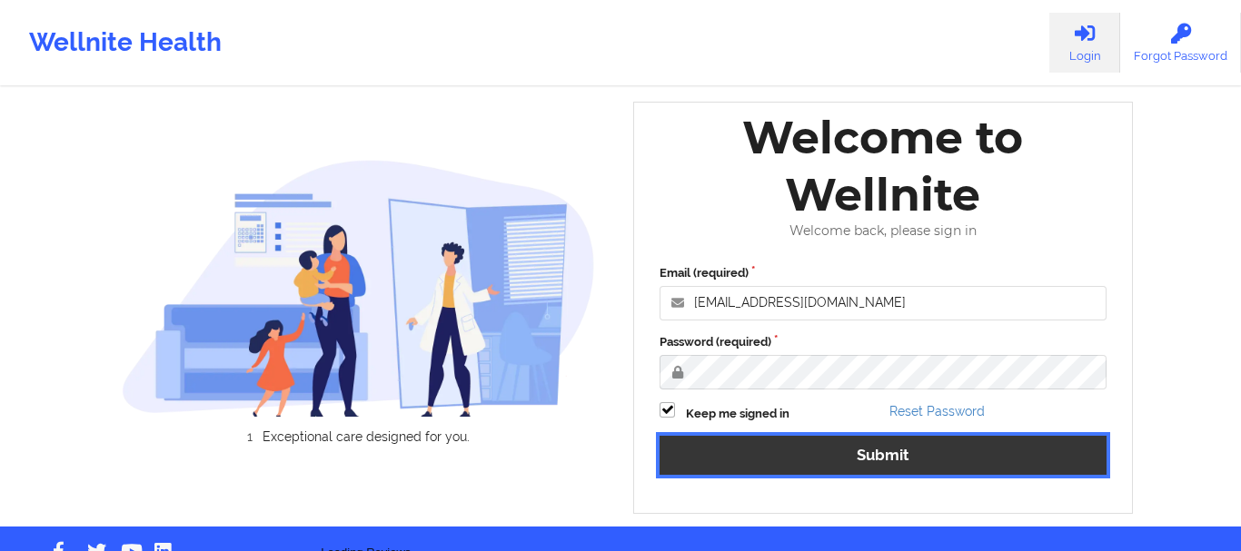
click at [759, 436] on button "Submit" at bounding box center [883, 455] width 447 height 39
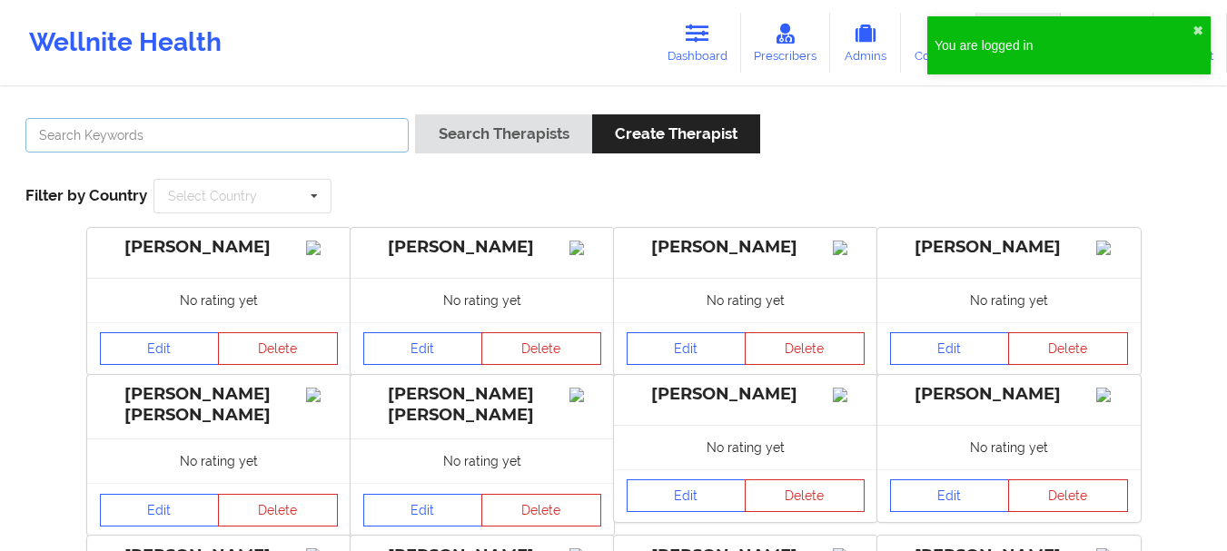
click at [86, 121] on input "text" at bounding box center [216, 135] width 383 height 35
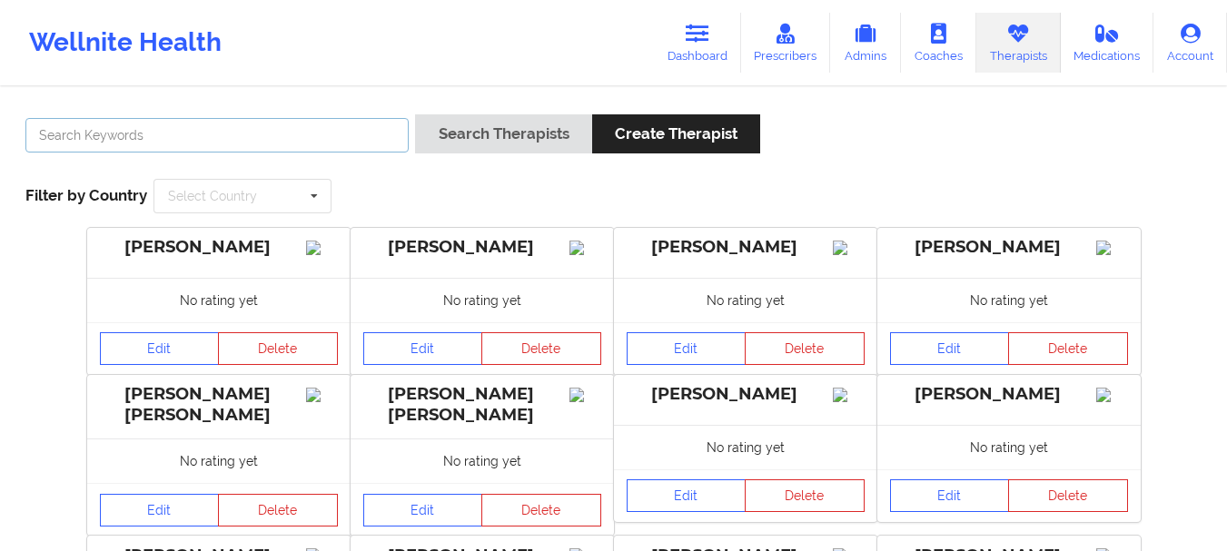
type input "a"
type input "[PERSON_NAME]"
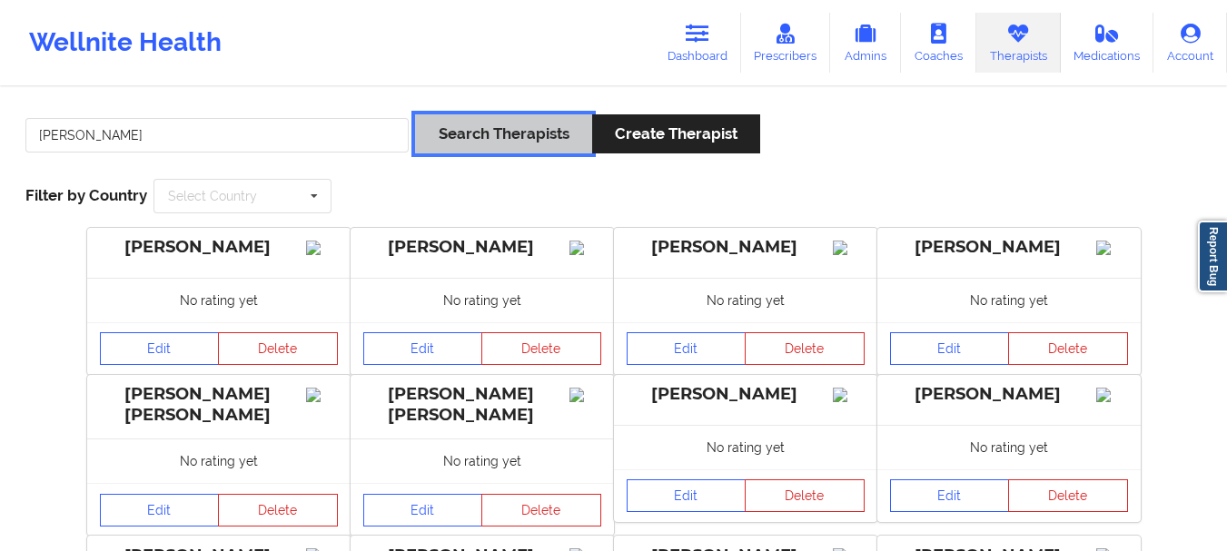
click at [495, 139] on button "Search Therapists" at bounding box center [503, 133] width 176 height 39
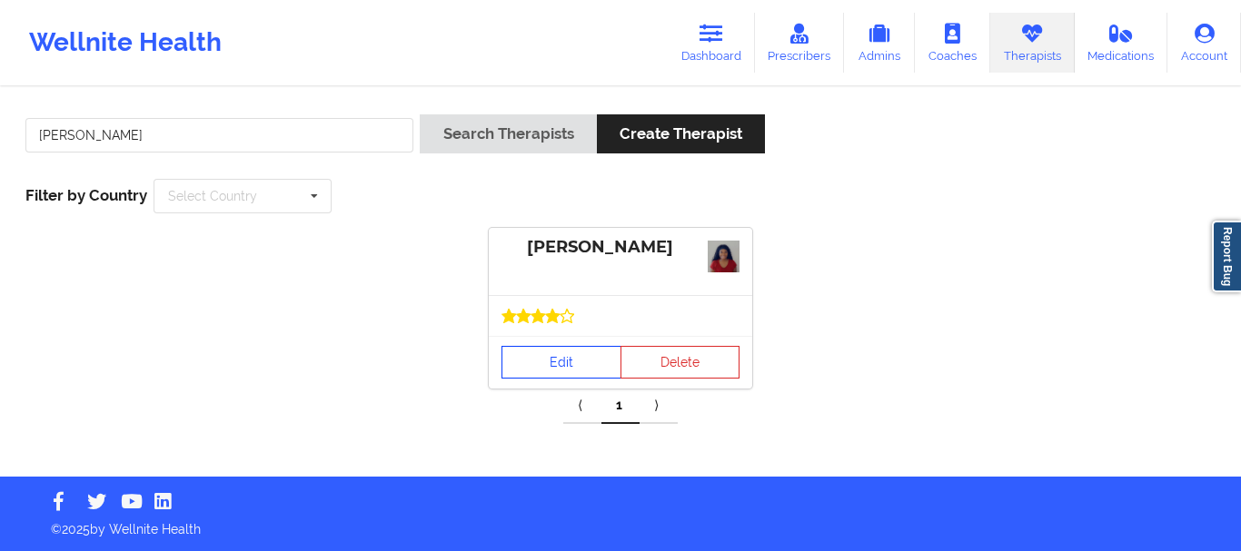
click at [565, 365] on link "Edit" at bounding box center [561, 362] width 120 height 33
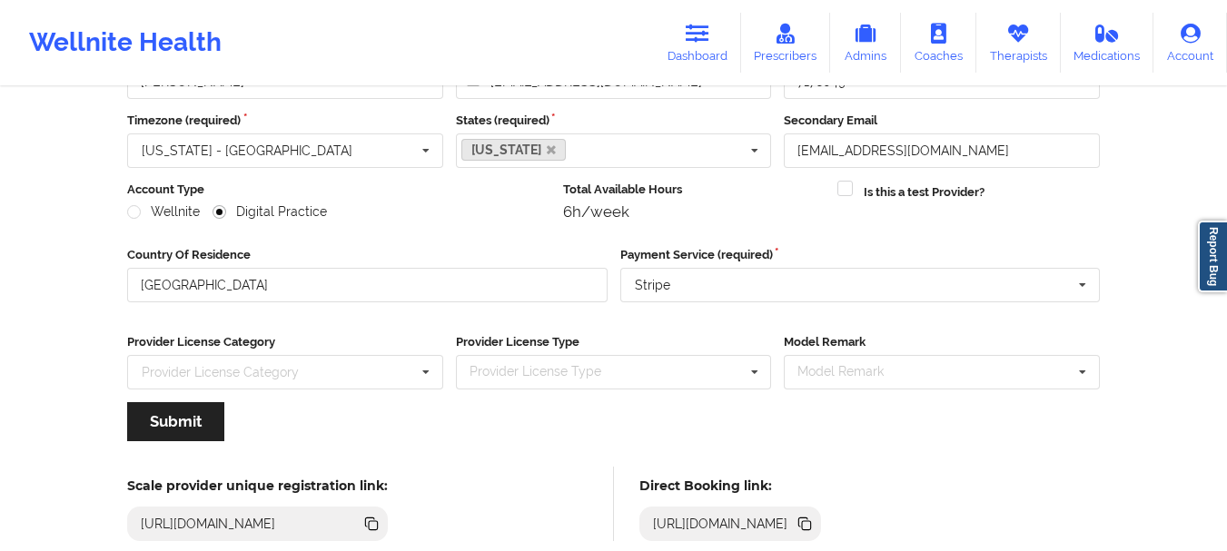
scroll to position [263, 0]
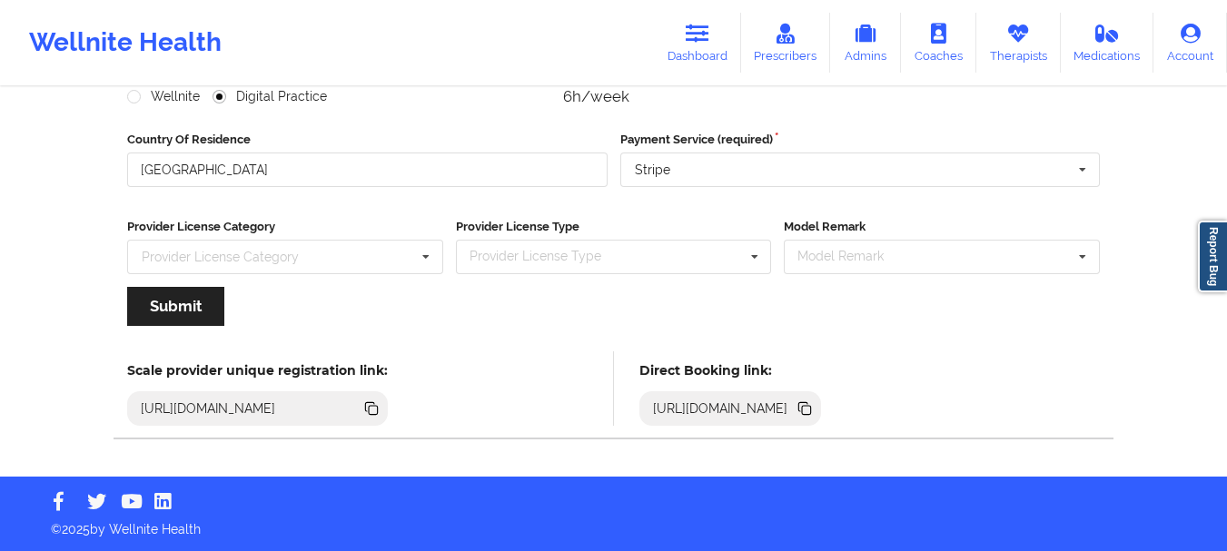
click at [815, 412] on icon at bounding box center [805, 409] width 20 height 20
click at [1037, 55] on link "Therapists" at bounding box center [1019, 43] width 84 height 60
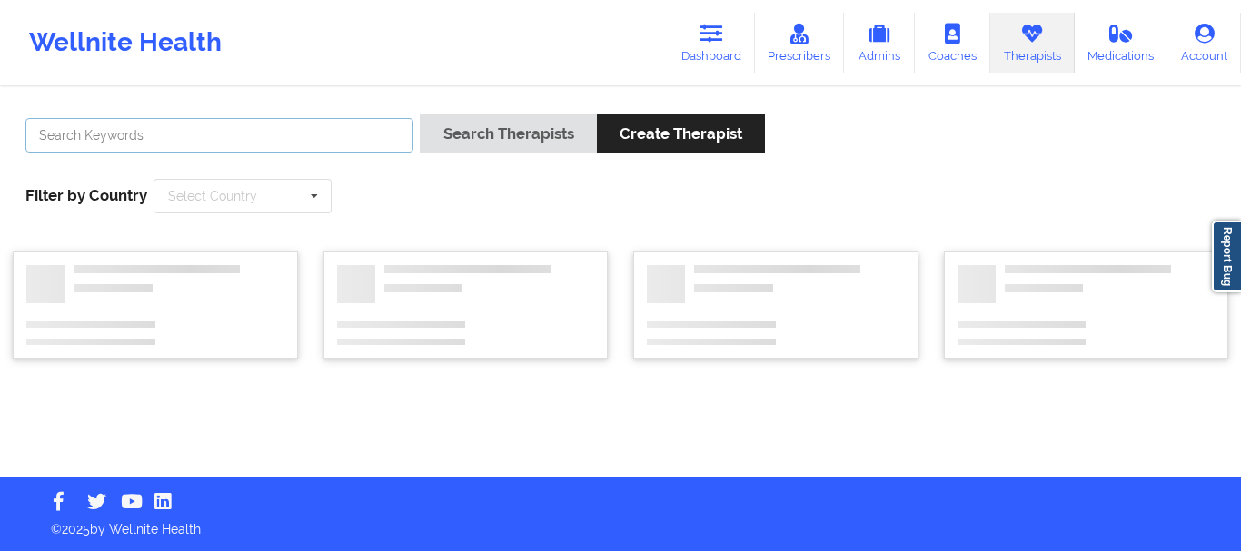
click at [73, 141] on input "text" at bounding box center [219, 135] width 388 height 35
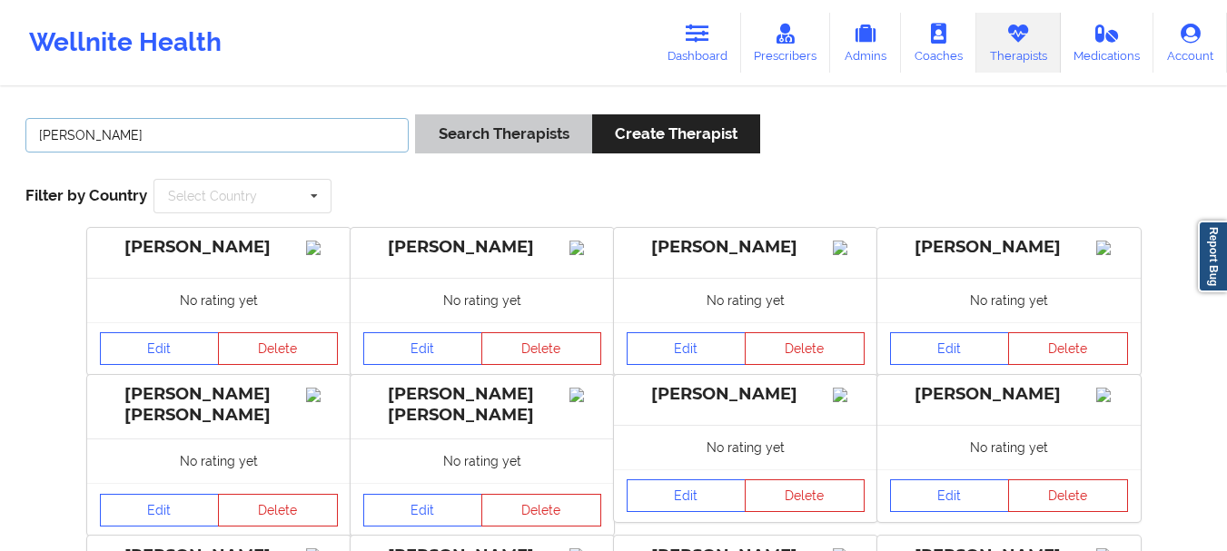
type input "[PERSON_NAME]"
click at [494, 139] on button "Search Therapists" at bounding box center [503, 133] width 176 height 39
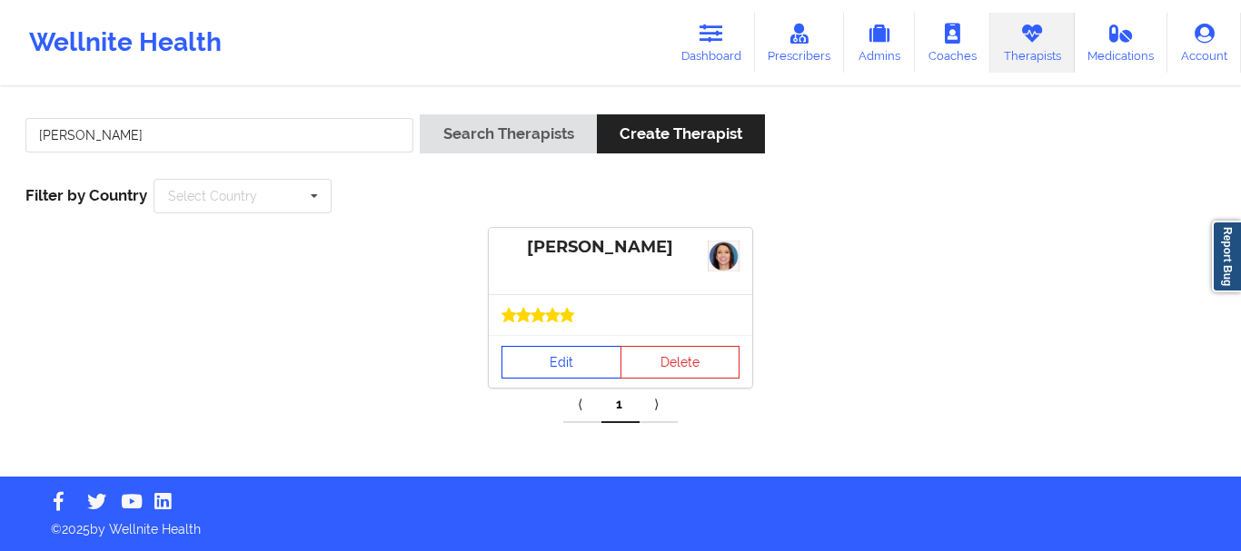
click at [565, 367] on link "Edit" at bounding box center [561, 362] width 120 height 33
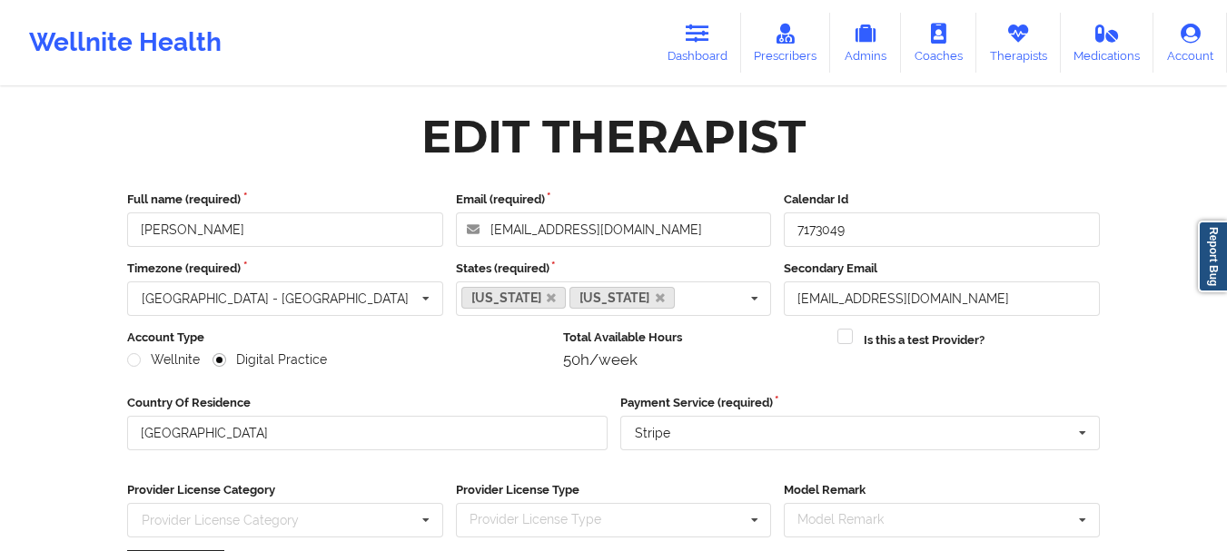
scroll to position [263, 0]
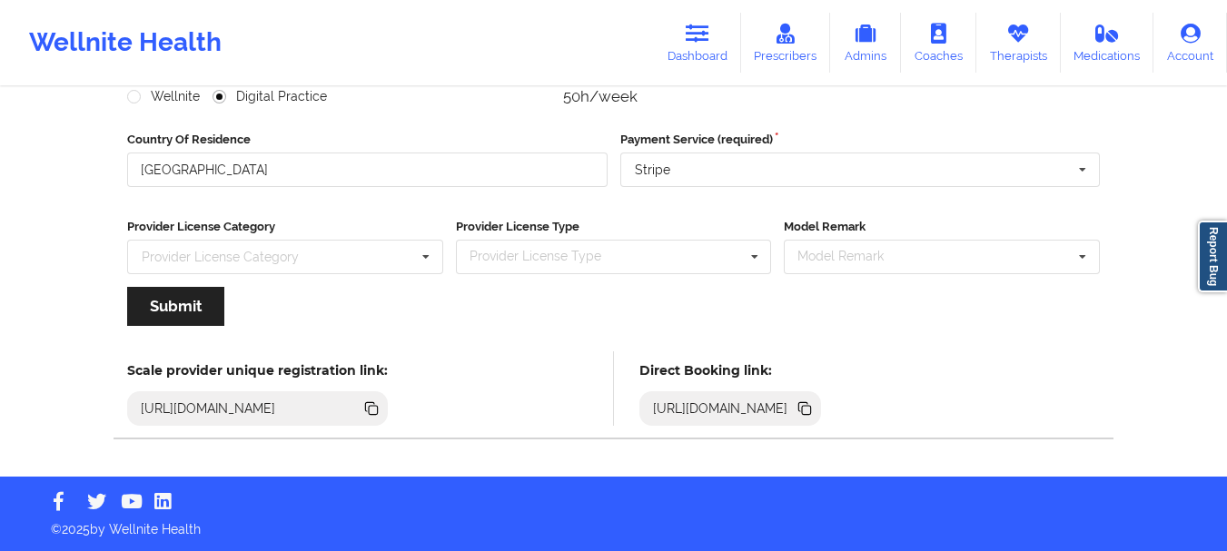
click at [811, 412] on icon at bounding box center [806, 410] width 9 height 9
click at [1009, 44] on icon at bounding box center [1019, 34] width 24 height 20
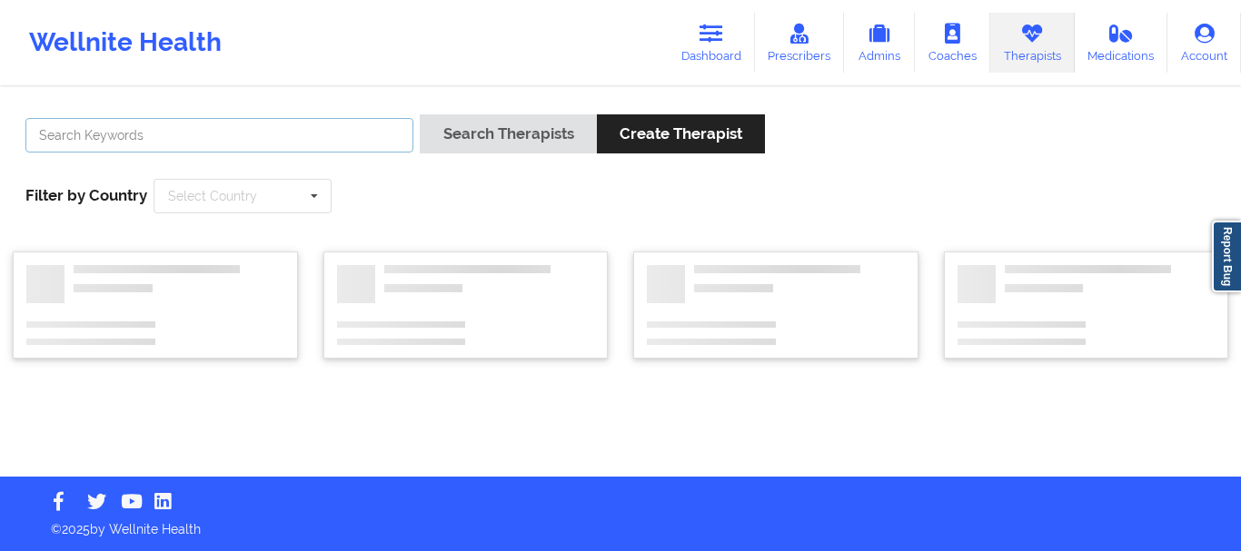
click at [340, 137] on input "text" at bounding box center [219, 135] width 388 height 35
type input "anais"
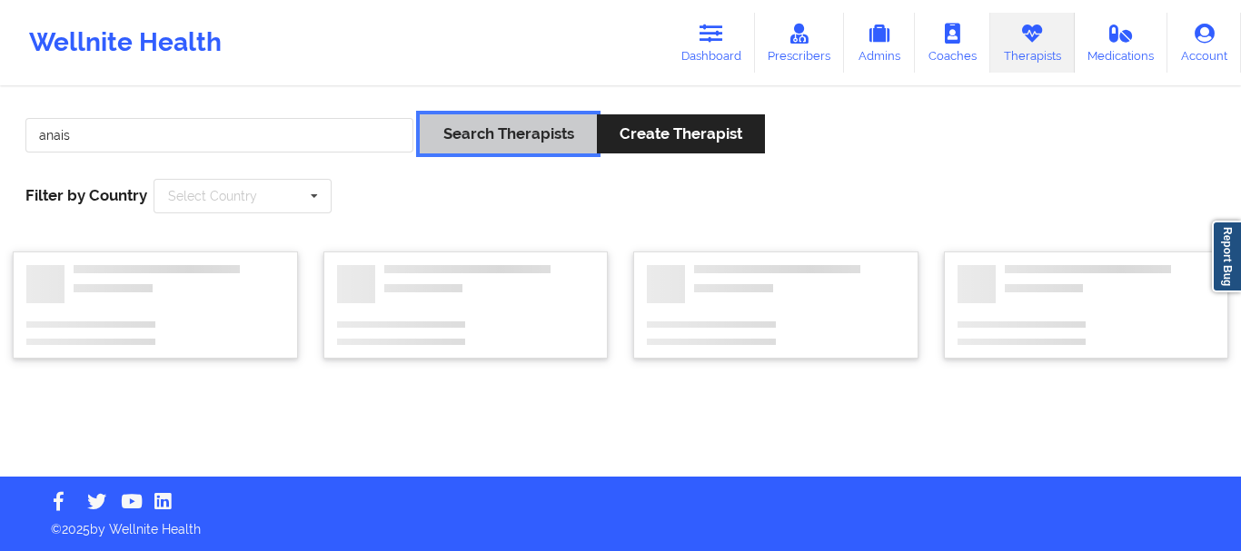
click at [508, 133] on button "Search Therapists" at bounding box center [508, 133] width 176 height 39
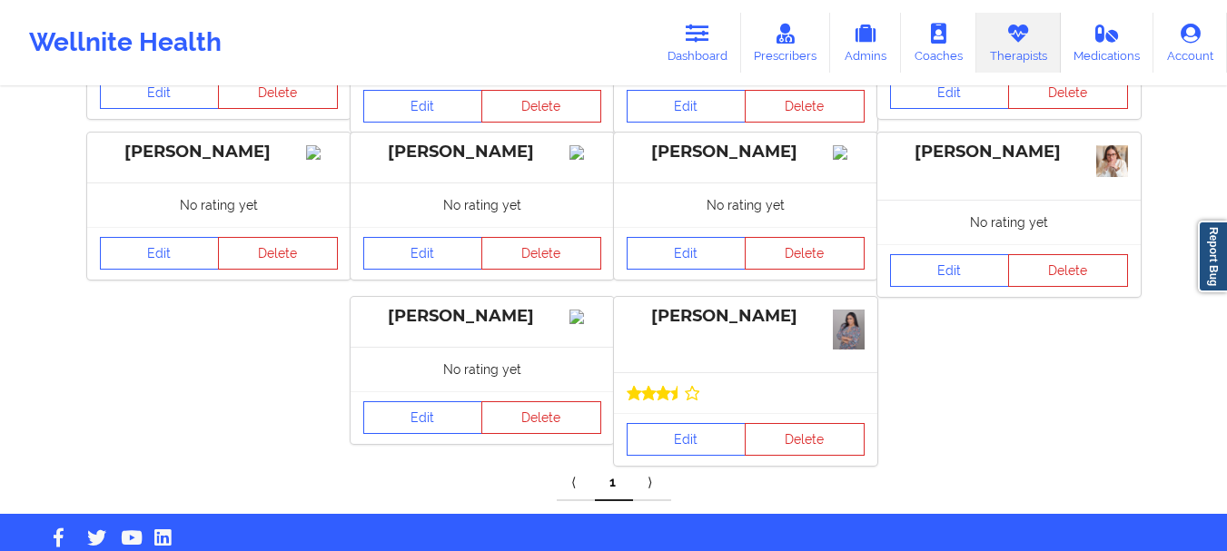
scroll to position [445, 0]
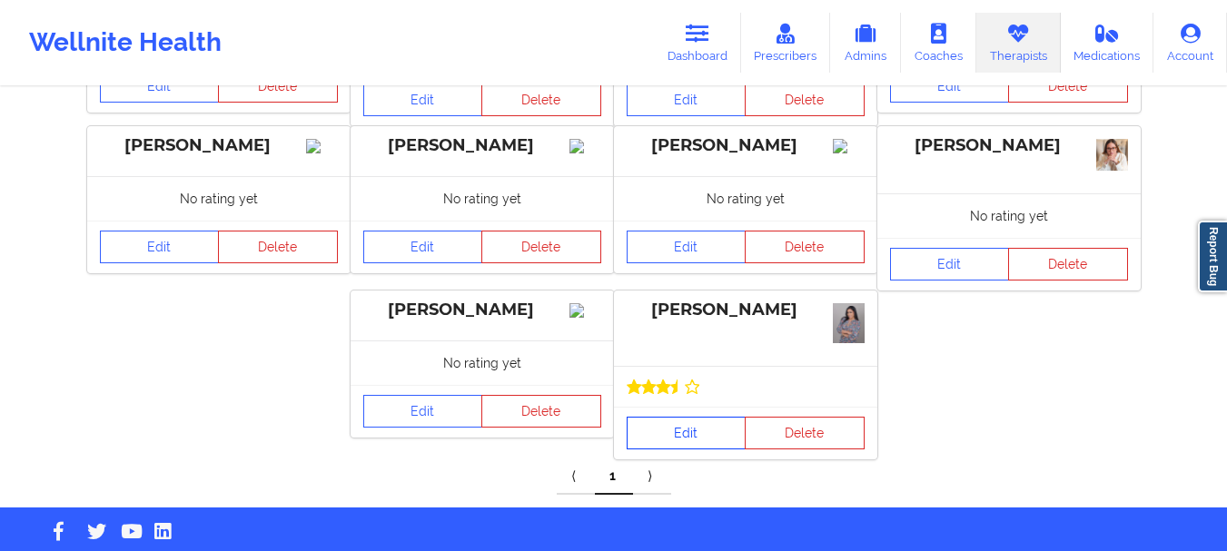
click at [680, 417] on link "Edit" at bounding box center [687, 433] width 120 height 33
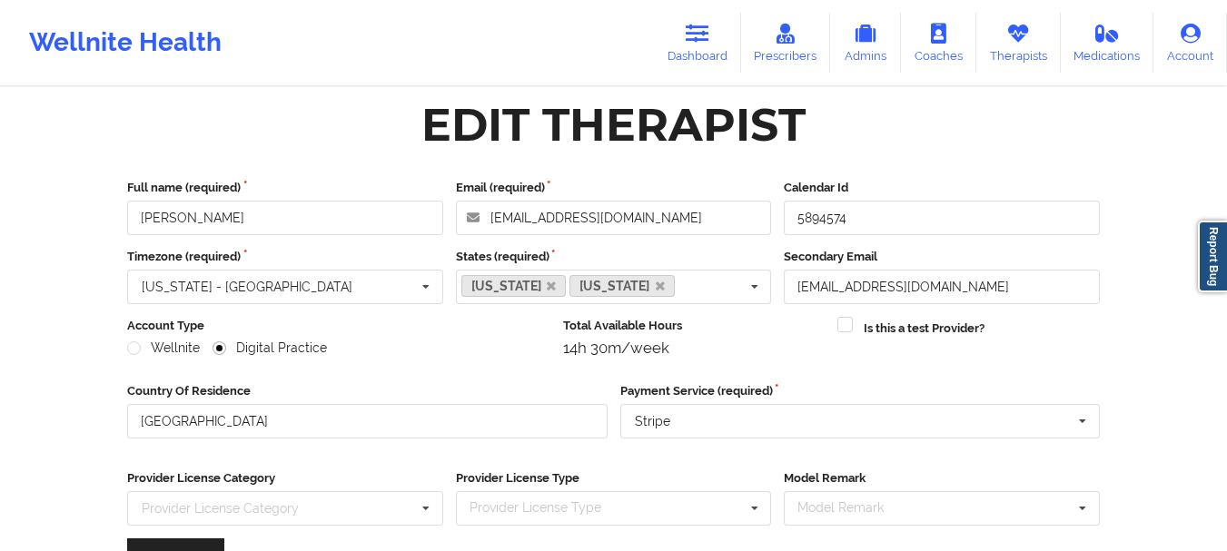
scroll to position [263, 0]
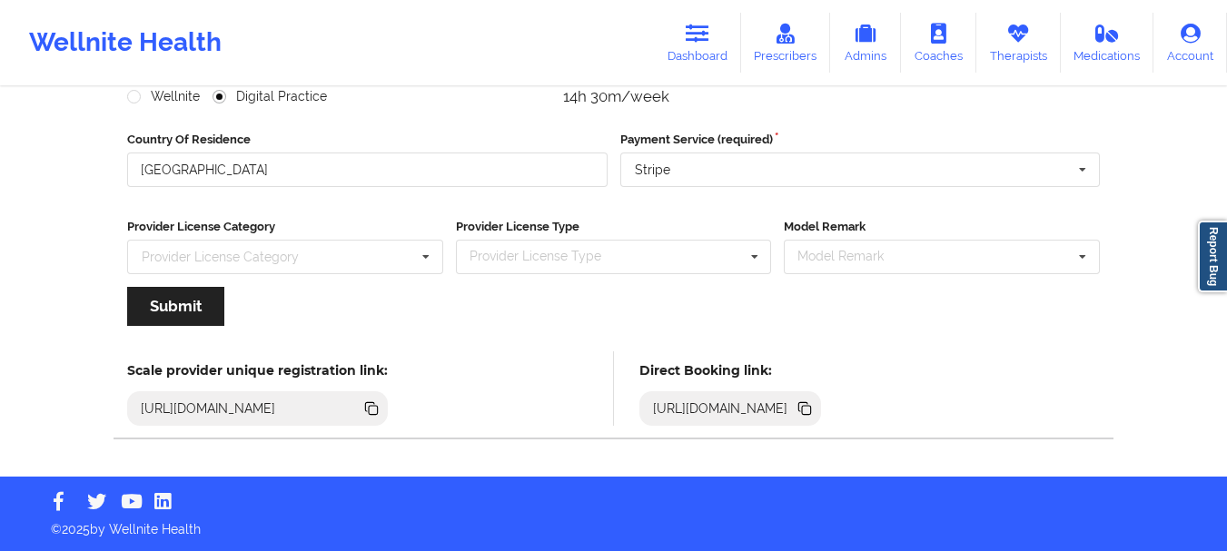
click at [811, 412] on icon at bounding box center [806, 410] width 9 height 9
click at [716, 24] on link "Dashboard" at bounding box center [697, 43] width 87 height 60
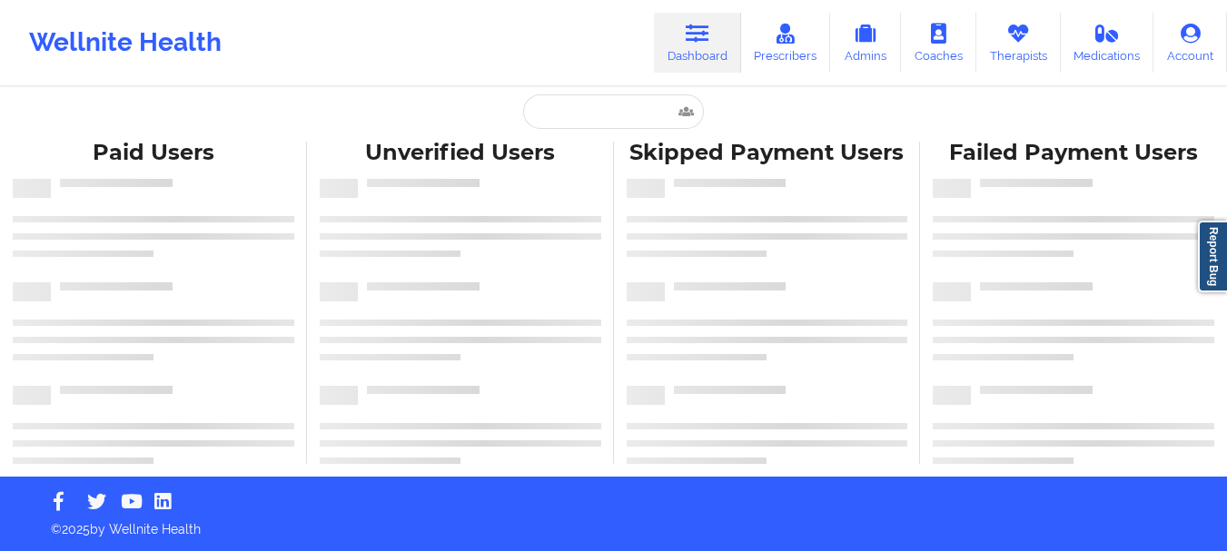
scroll to position [7, 0]
click at [620, 114] on input "text" at bounding box center [613, 111] width 180 height 35
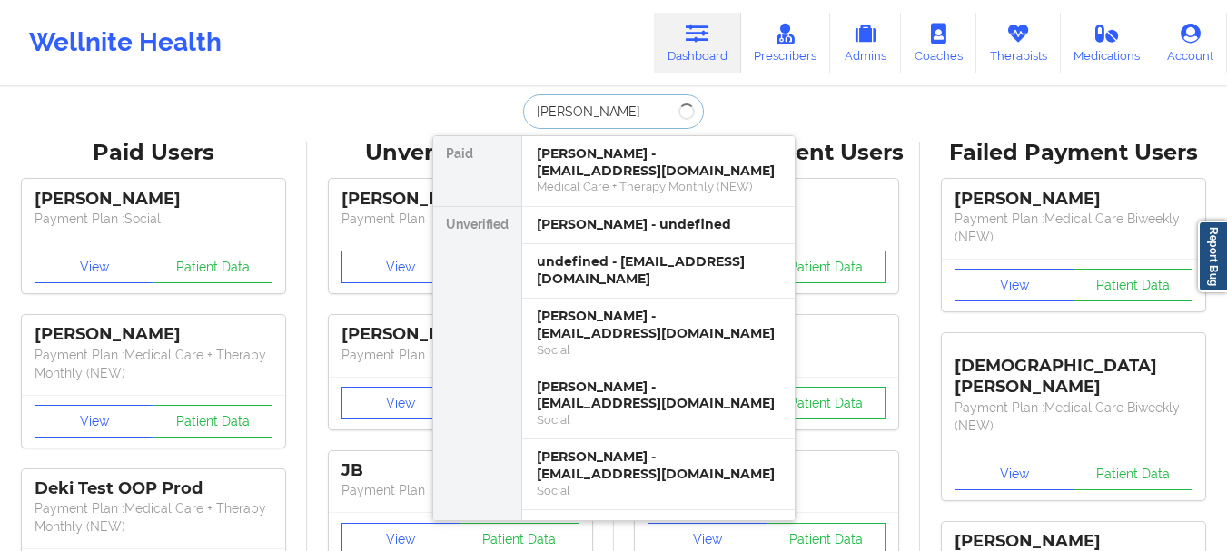
type input "[PERSON_NAME]"
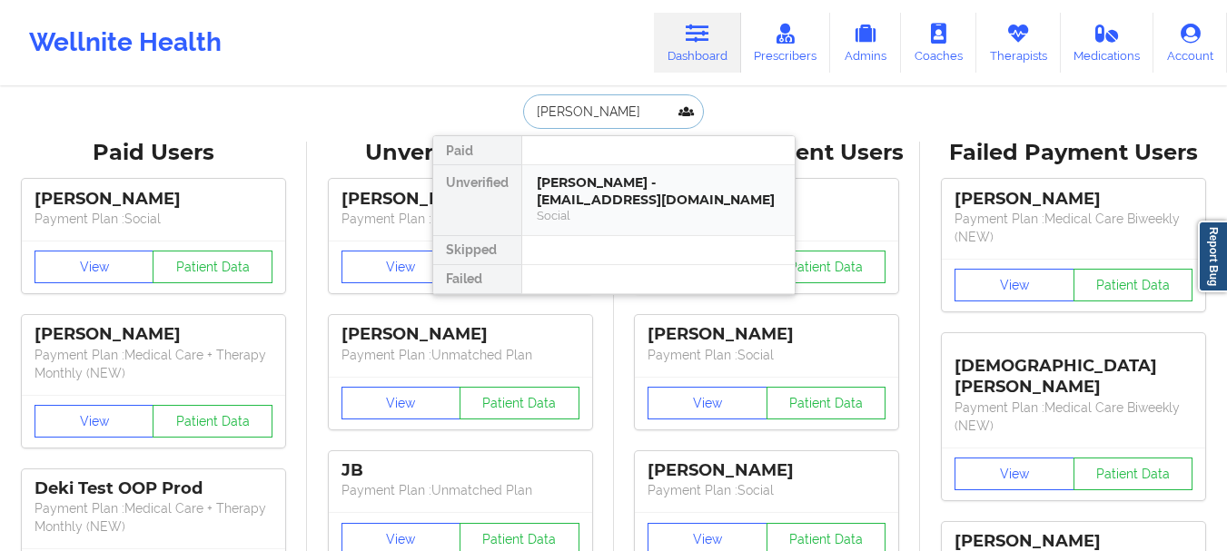
click at [607, 201] on div "[PERSON_NAME] - [EMAIL_ADDRESS][DOMAIN_NAME]" at bounding box center [658, 191] width 243 height 34
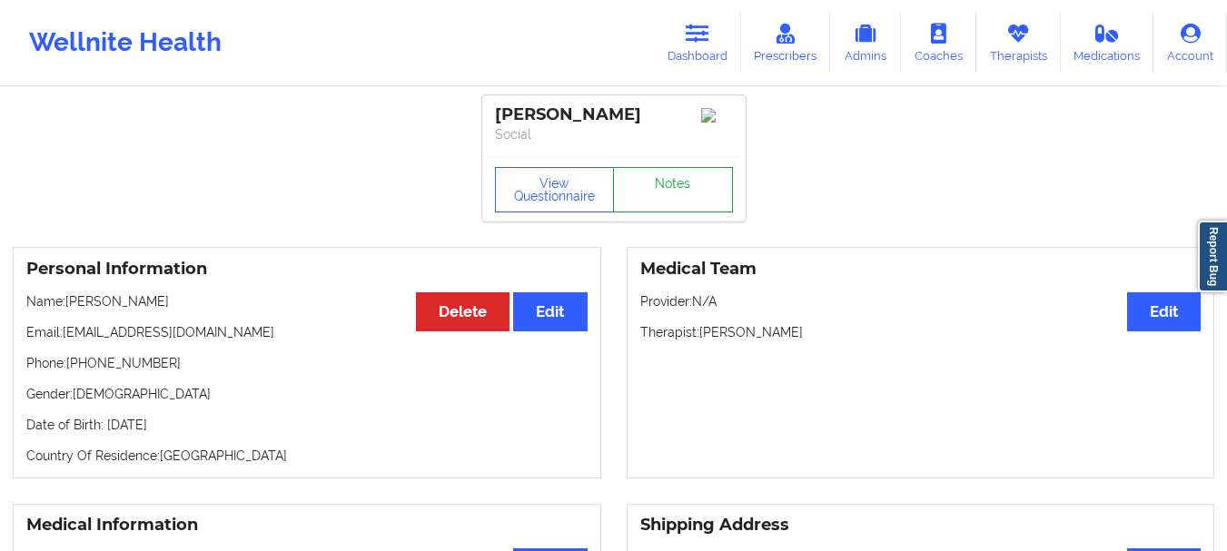
click at [669, 204] on link "Notes" at bounding box center [673, 189] width 120 height 45
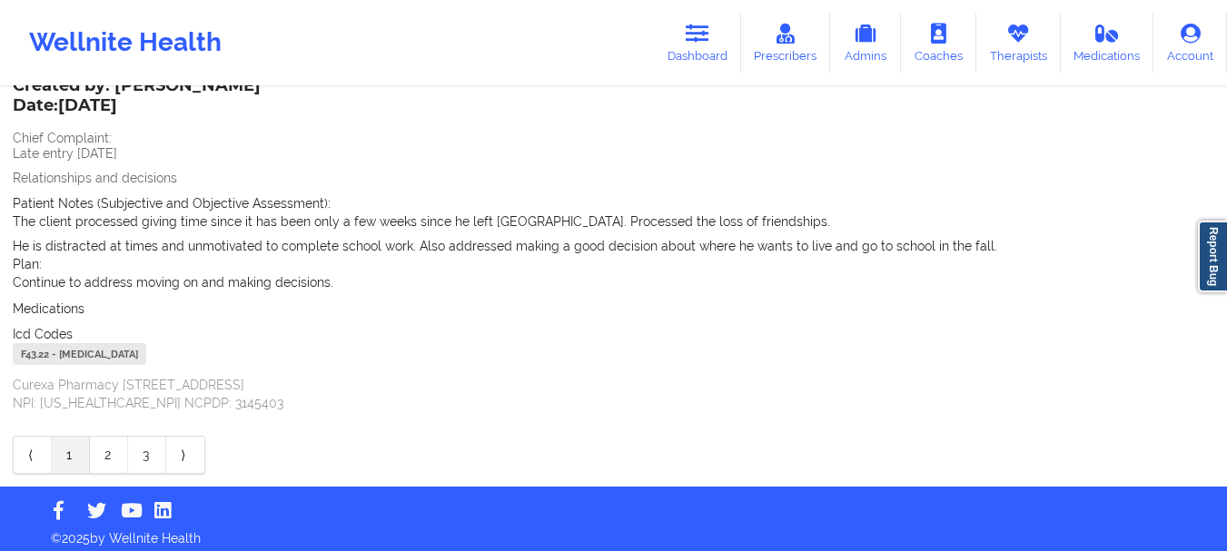
scroll to position [450, 0]
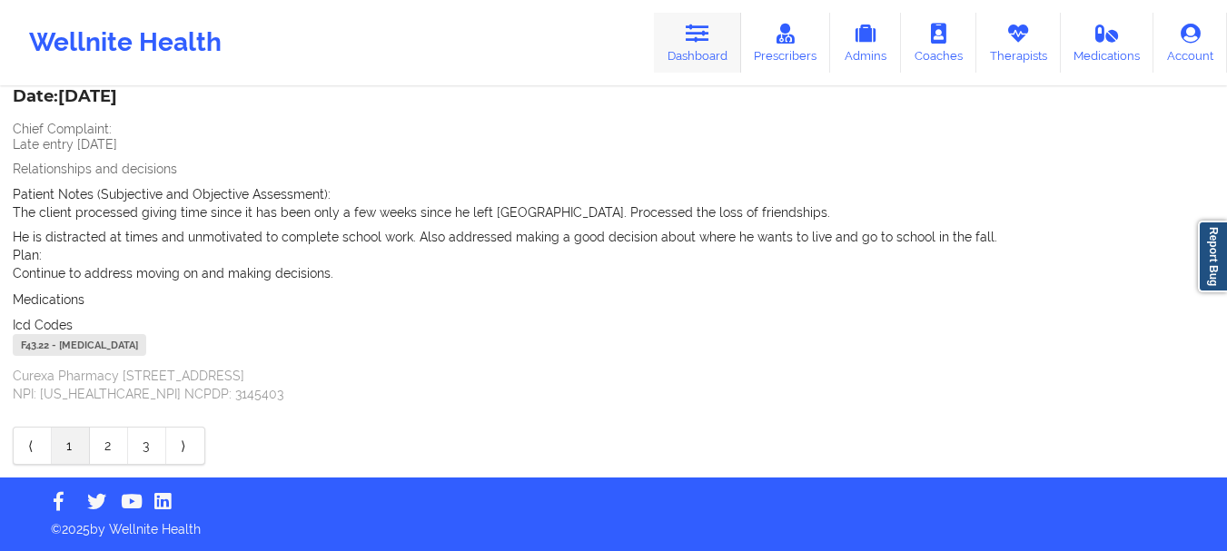
click at [694, 50] on link "Dashboard" at bounding box center [697, 43] width 87 height 60
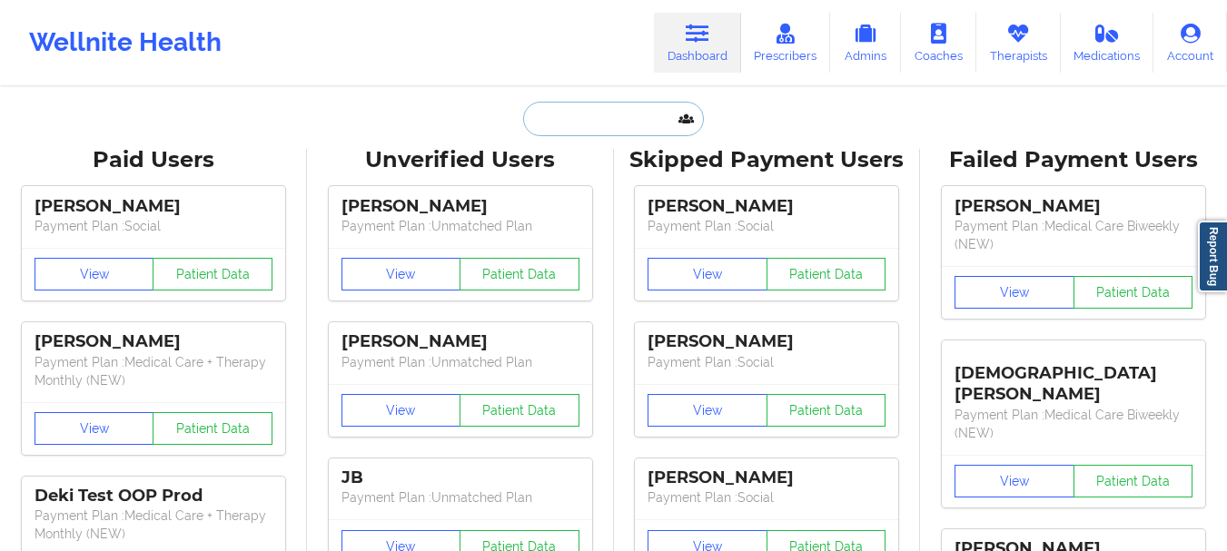
click at [570, 111] on input "text" at bounding box center [613, 119] width 180 height 35
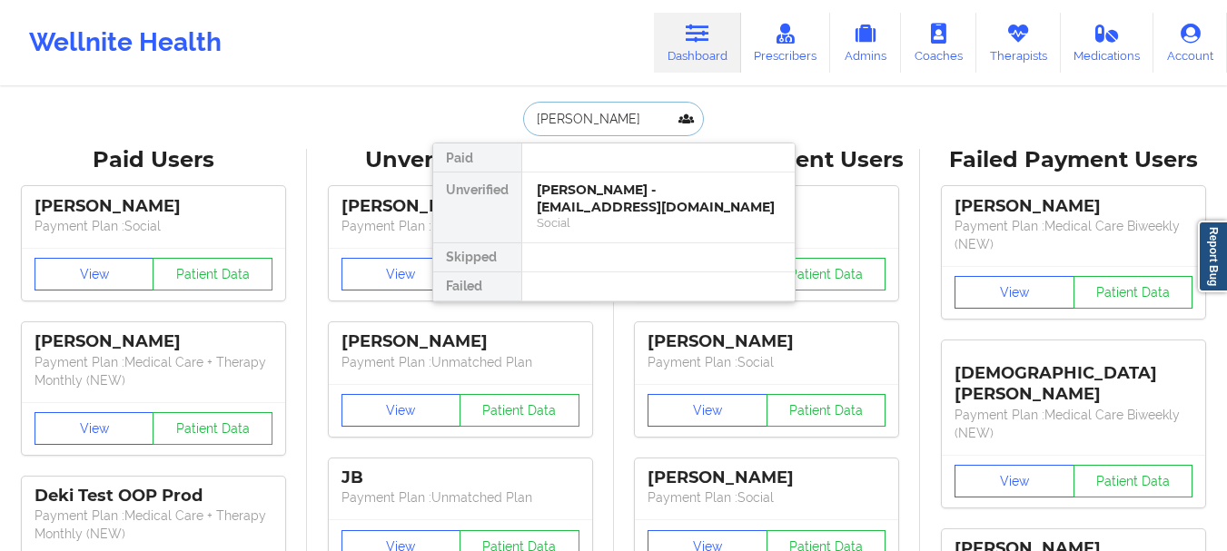
type input "[PERSON_NAME]"
click at [588, 179] on div "[PERSON_NAME] - [PERSON_NAME][EMAIL_ADDRESS][DOMAIN_NAME] Social" at bounding box center [658, 208] width 273 height 70
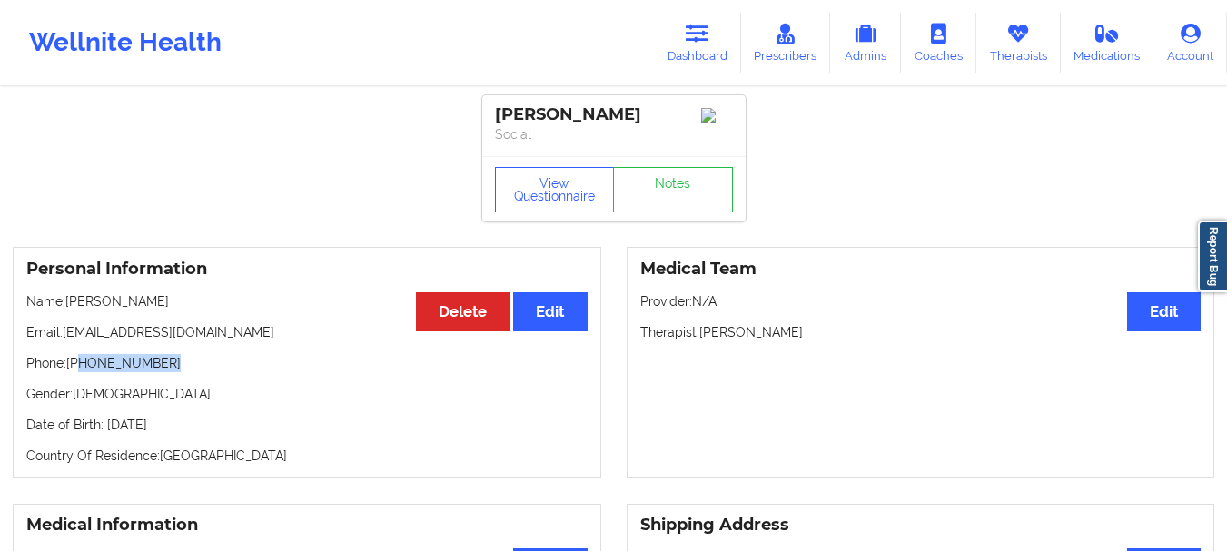
drag, startPoint x: 158, startPoint y: 369, endPoint x: 81, endPoint y: 372, distance: 77.3
click at [81, 372] on p "Phone: [PHONE_NUMBER]" at bounding box center [306, 363] width 561 height 18
copy p "[PHONE_NUMBER]"
click at [1029, 46] on link "Therapists" at bounding box center [1019, 43] width 84 height 60
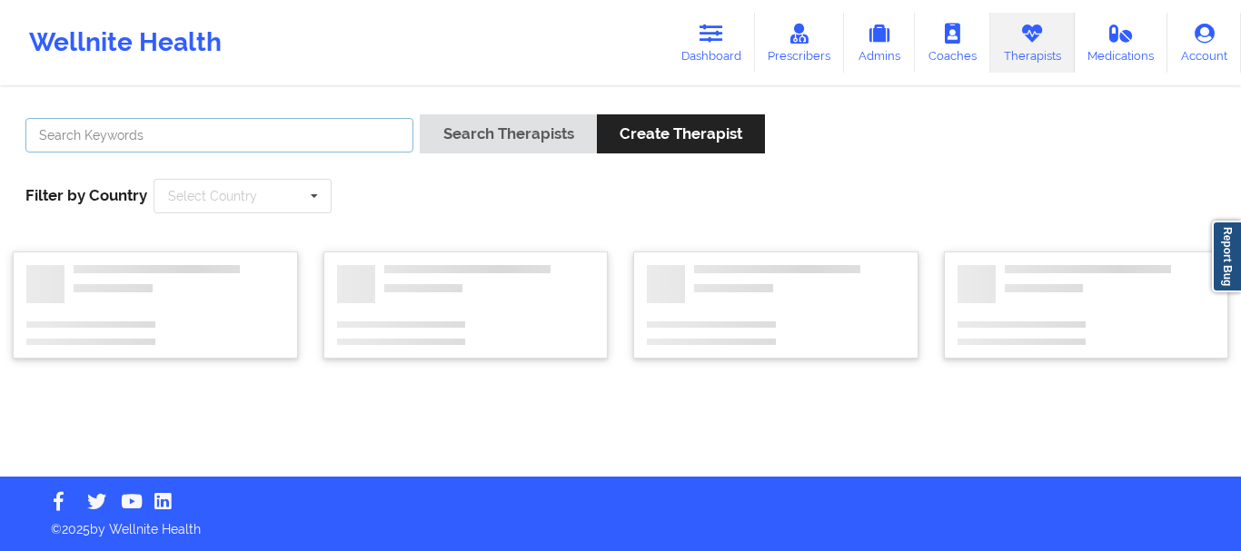
click at [203, 132] on input "text" at bounding box center [219, 135] width 388 height 35
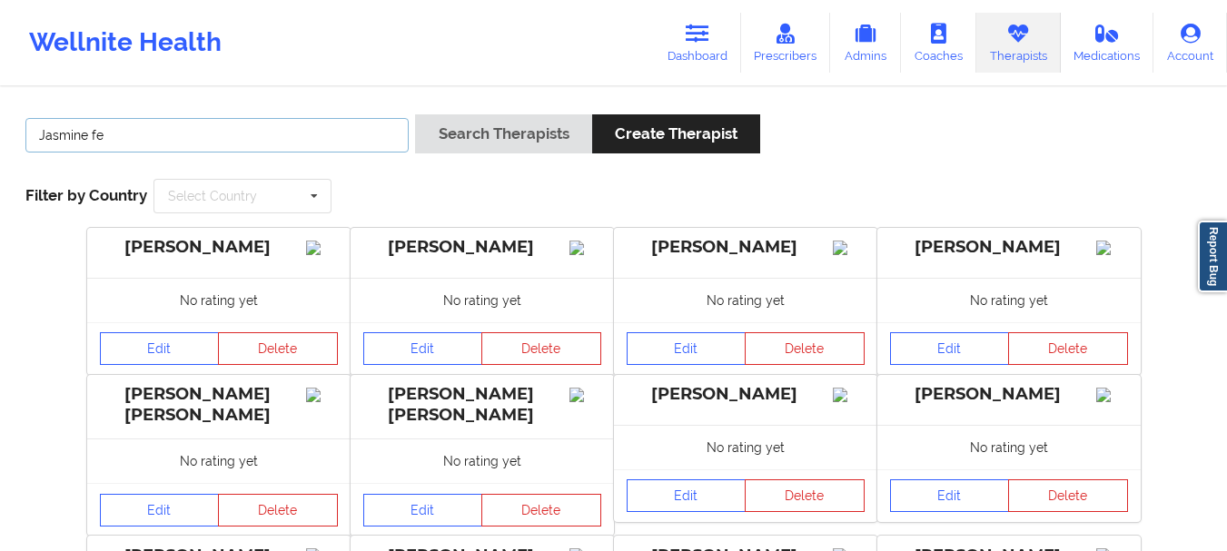
type input "[PERSON_NAME]"
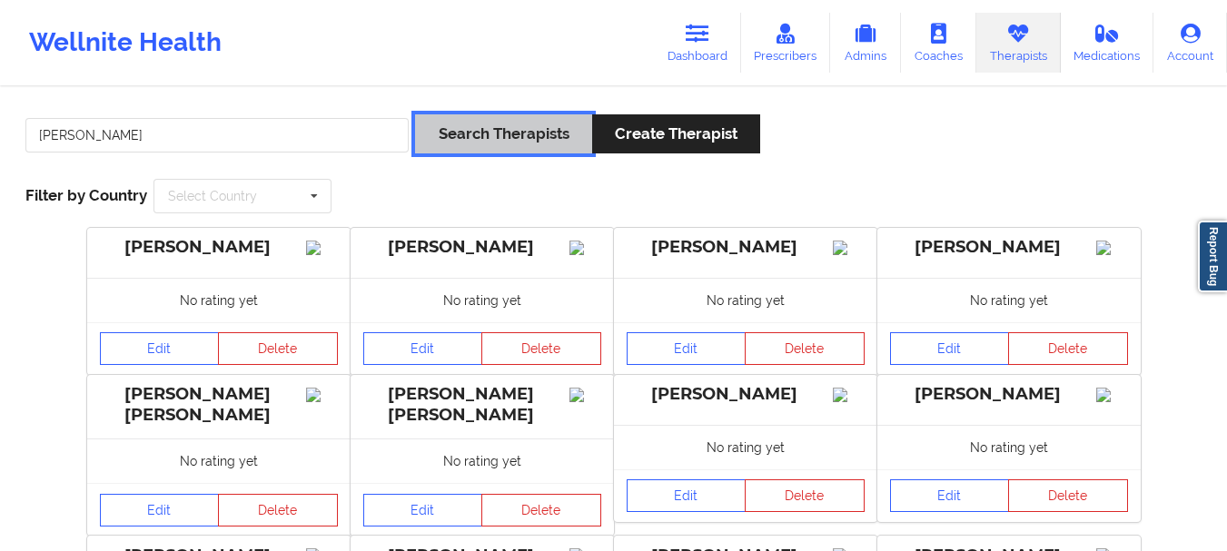
click at [473, 132] on button "Search Therapists" at bounding box center [503, 133] width 176 height 39
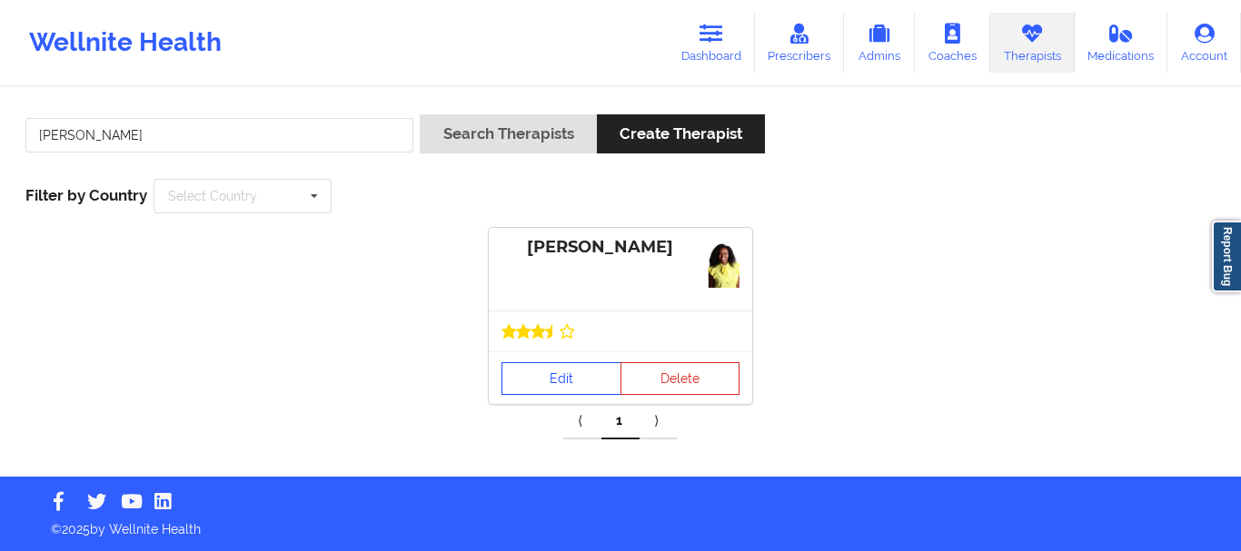
click at [547, 333] on icon at bounding box center [552, 331] width 15 height 15
click at [551, 368] on link "Edit" at bounding box center [561, 378] width 120 height 33
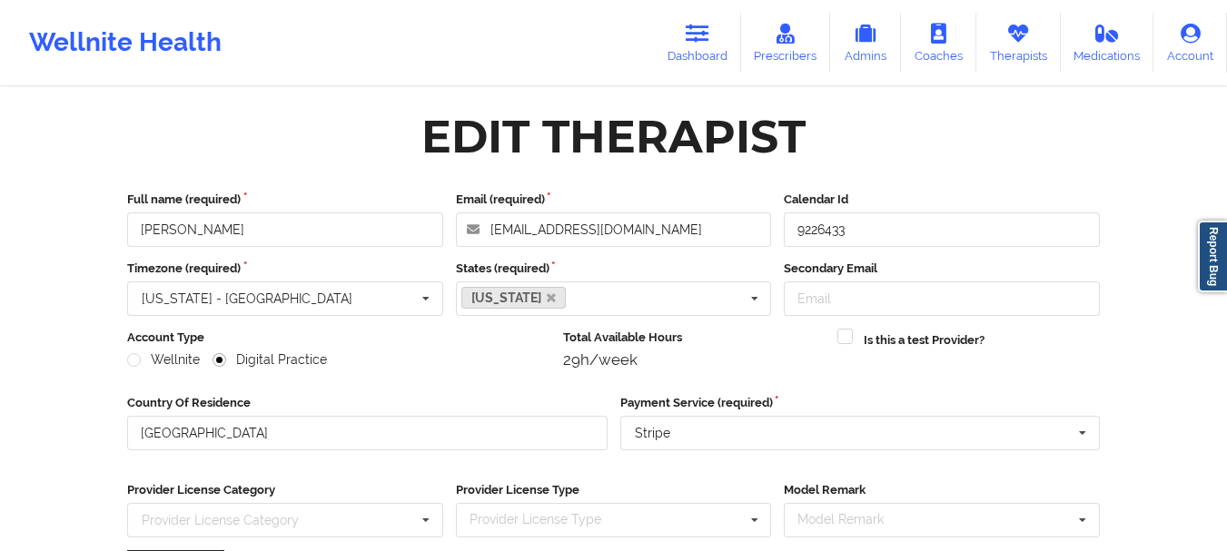
scroll to position [263, 0]
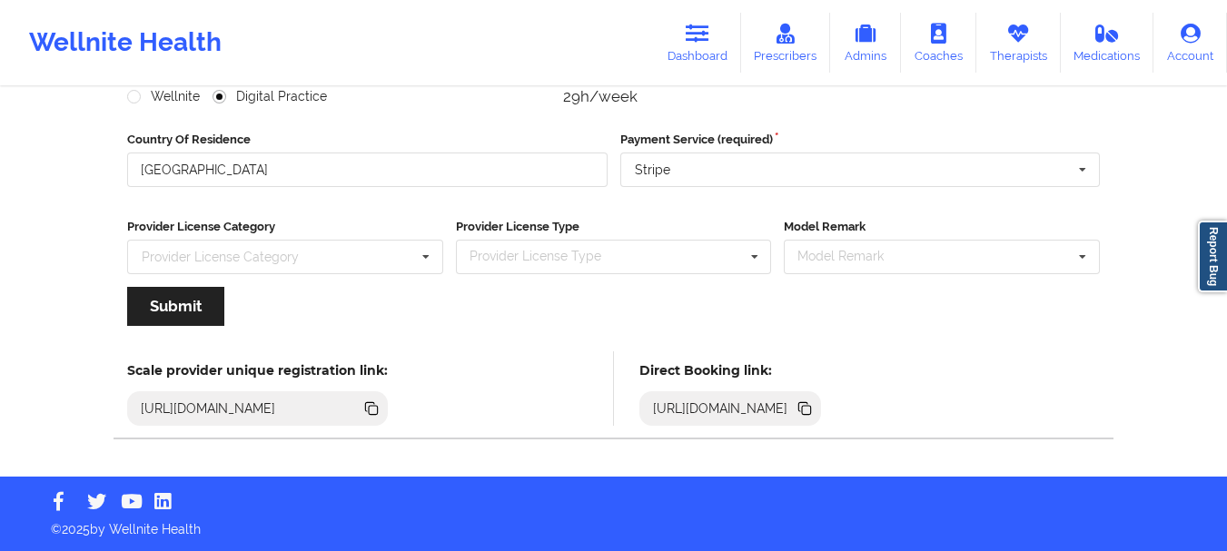
click at [811, 408] on icon at bounding box center [806, 410] width 9 height 9
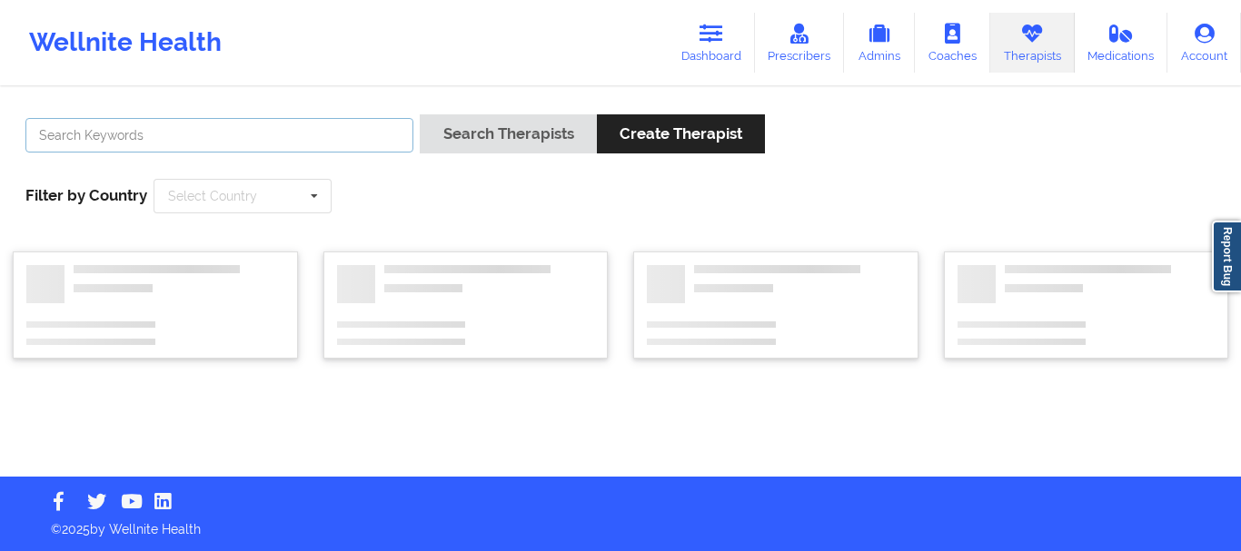
click at [242, 147] on input "text" at bounding box center [219, 135] width 388 height 35
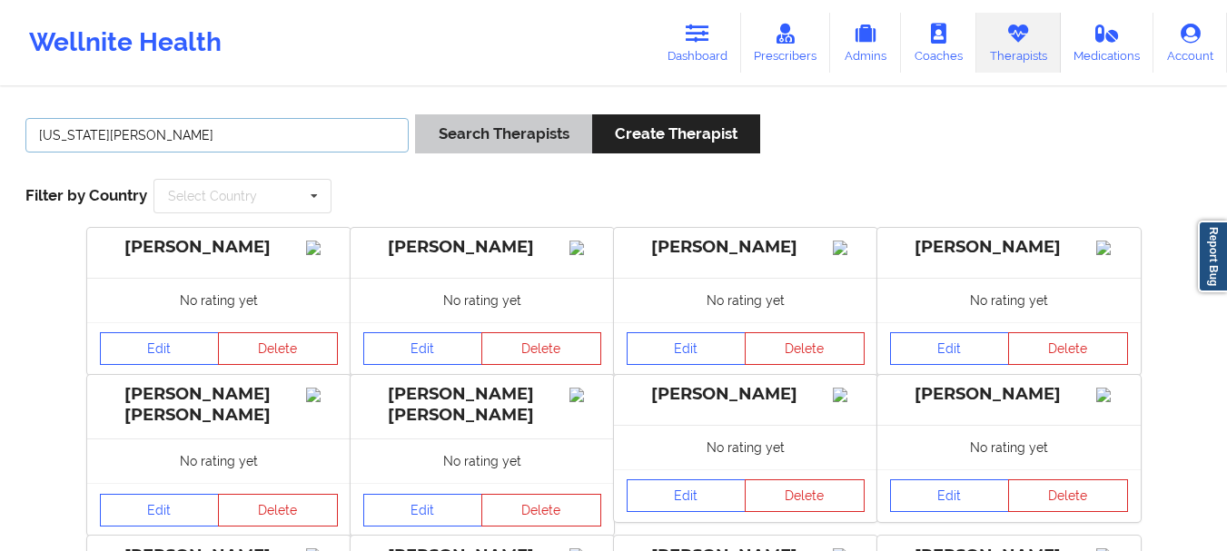
type input "[US_STATE][PERSON_NAME]"
click at [487, 123] on button "Search Therapists" at bounding box center [503, 133] width 176 height 39
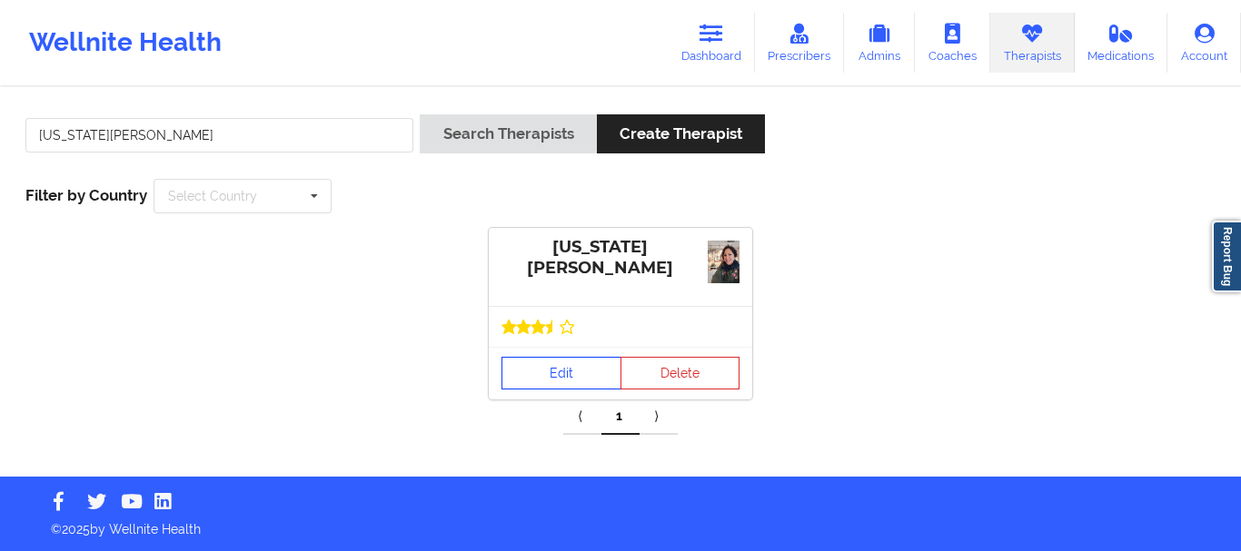
click at [559, 375] on link "Edit" at bounding box center [561, 373] width 120 height 33
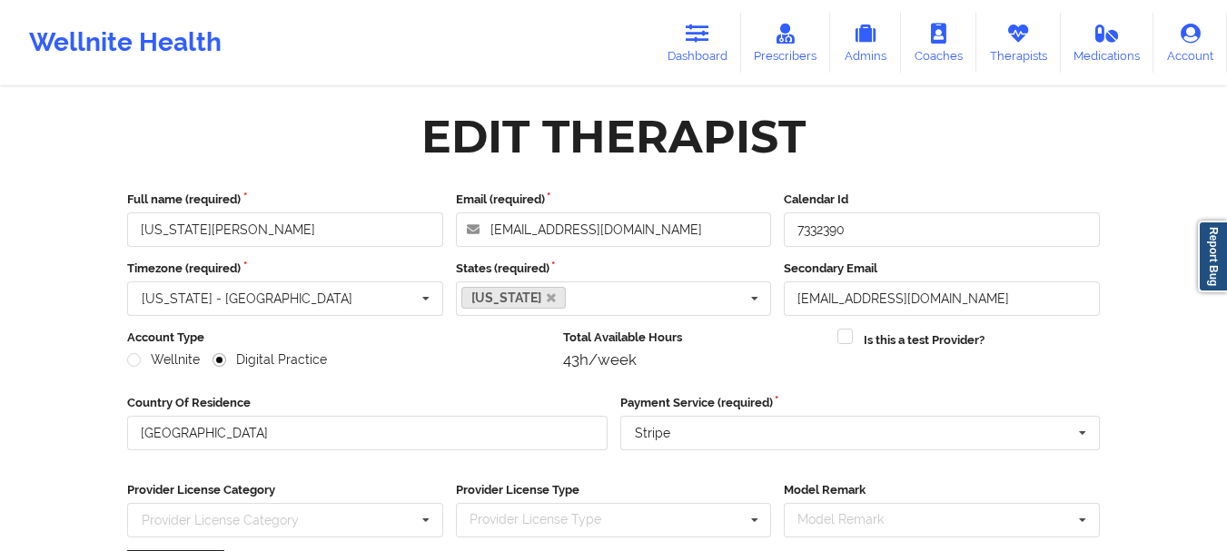
scroll to position [263, 0]
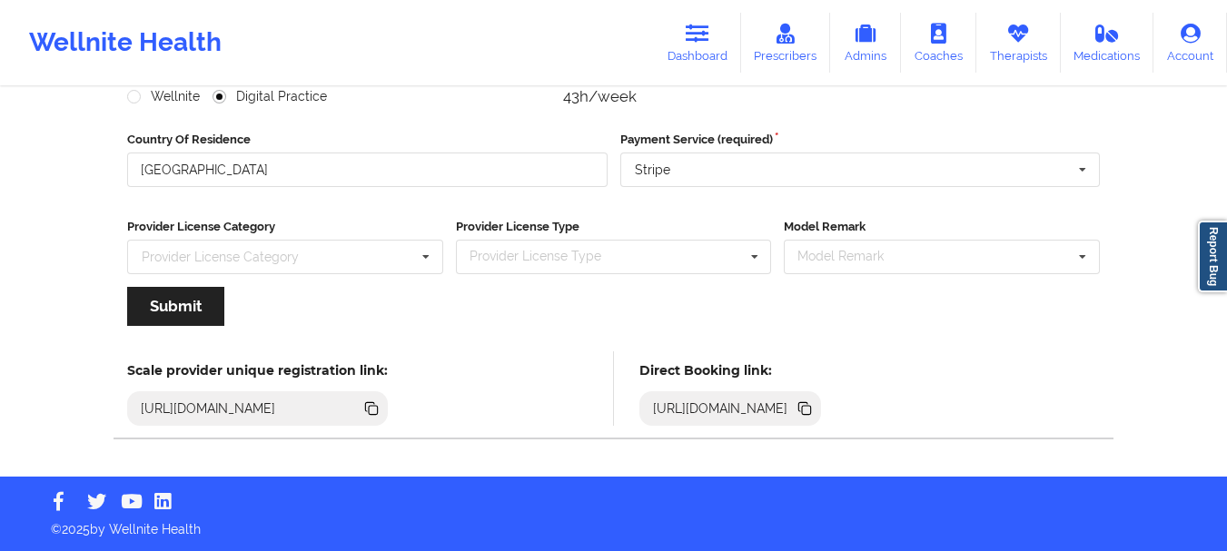
click at [811, 408] on icon at bounding box center [806, 410] width 9 height 9
